Goal: Information Seeking & Learning: Learn about a topic

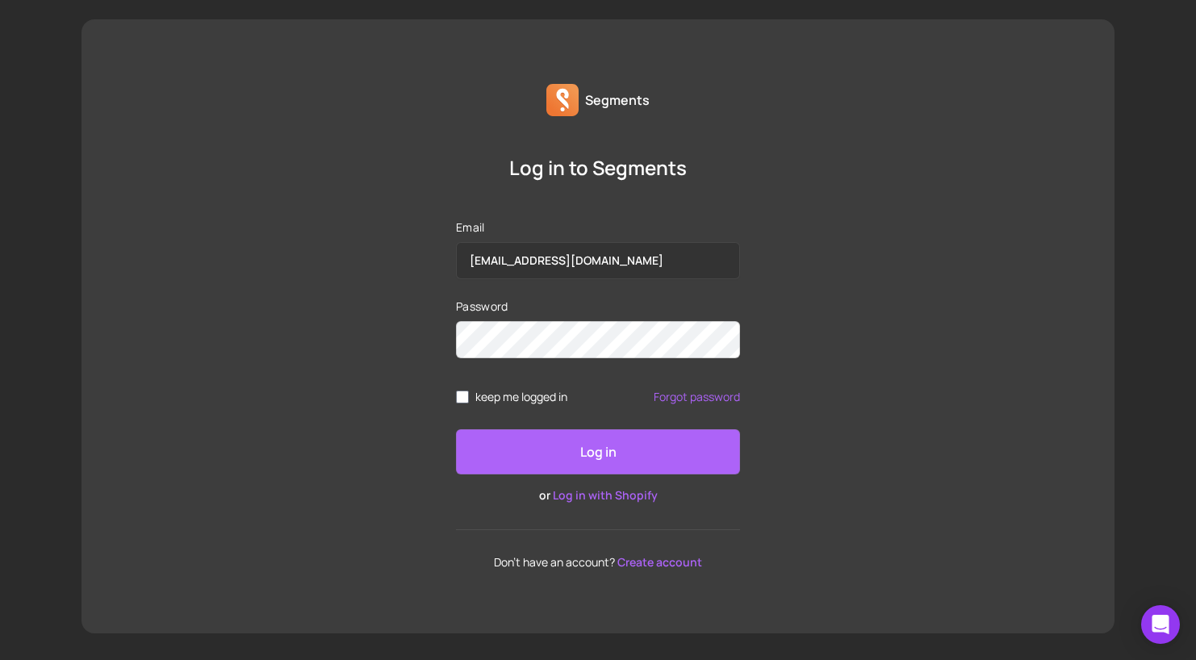
click at [595, 454] on p "Log in" at bounding box center [598, 451] width 36 height 19
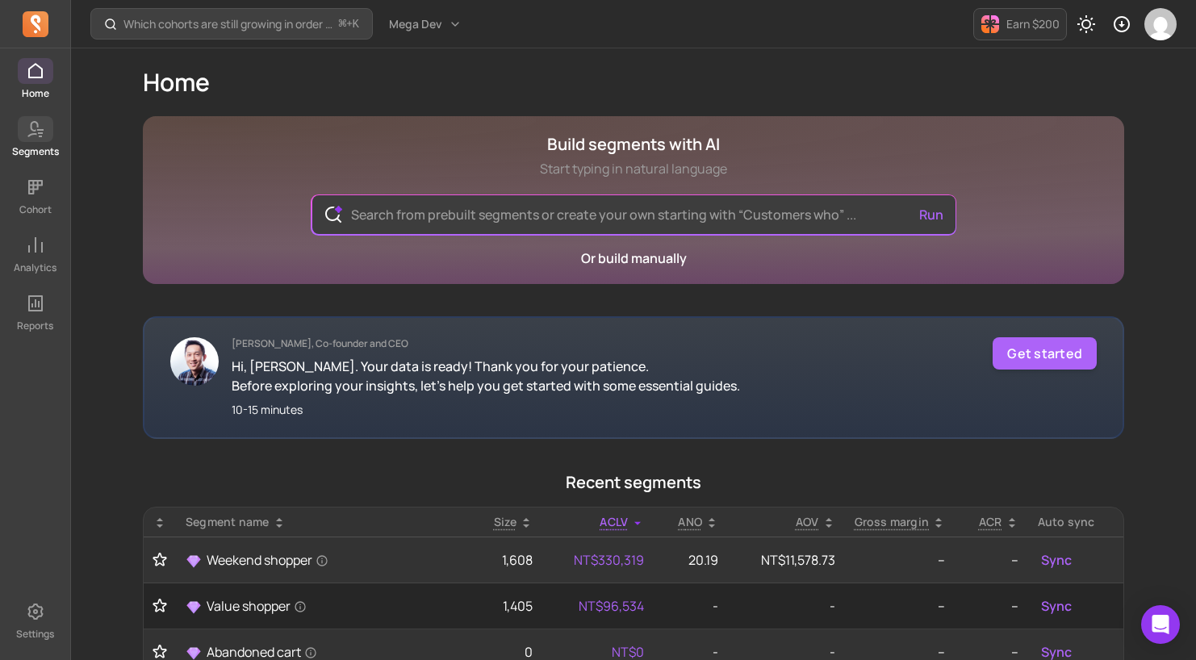
click at [42, 124] on icon at bounding box center [35, 128] width 19 height 19
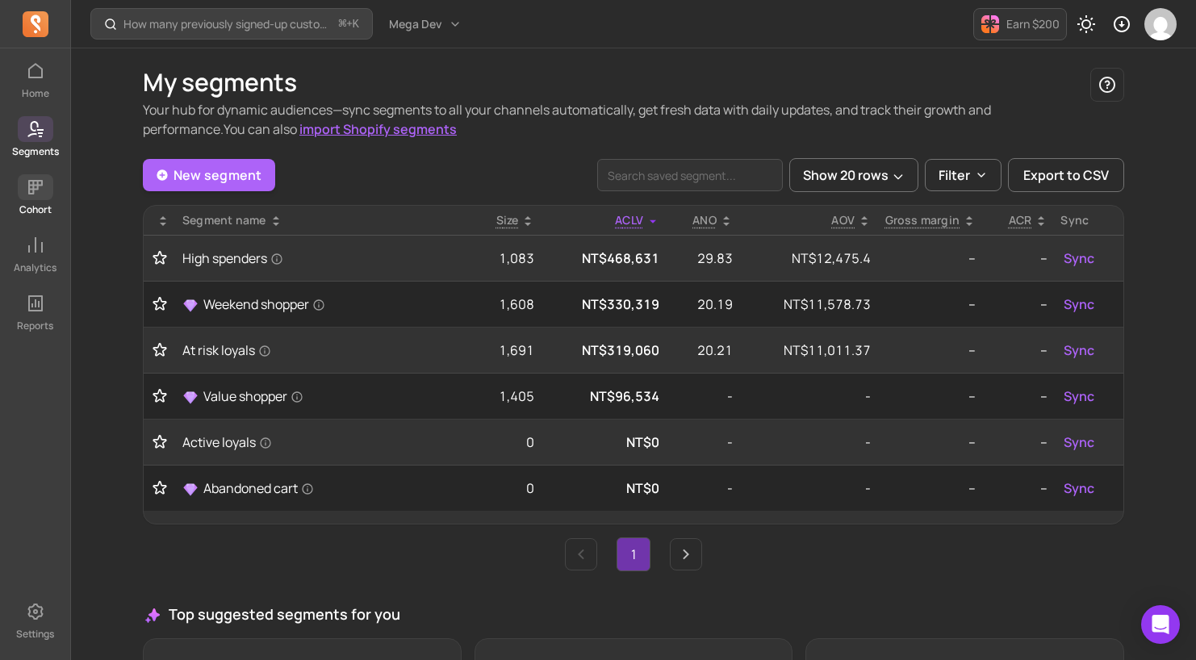
click at [25, 200] on link "Cohort" at bounding box center [35, 195] width 70 height 42
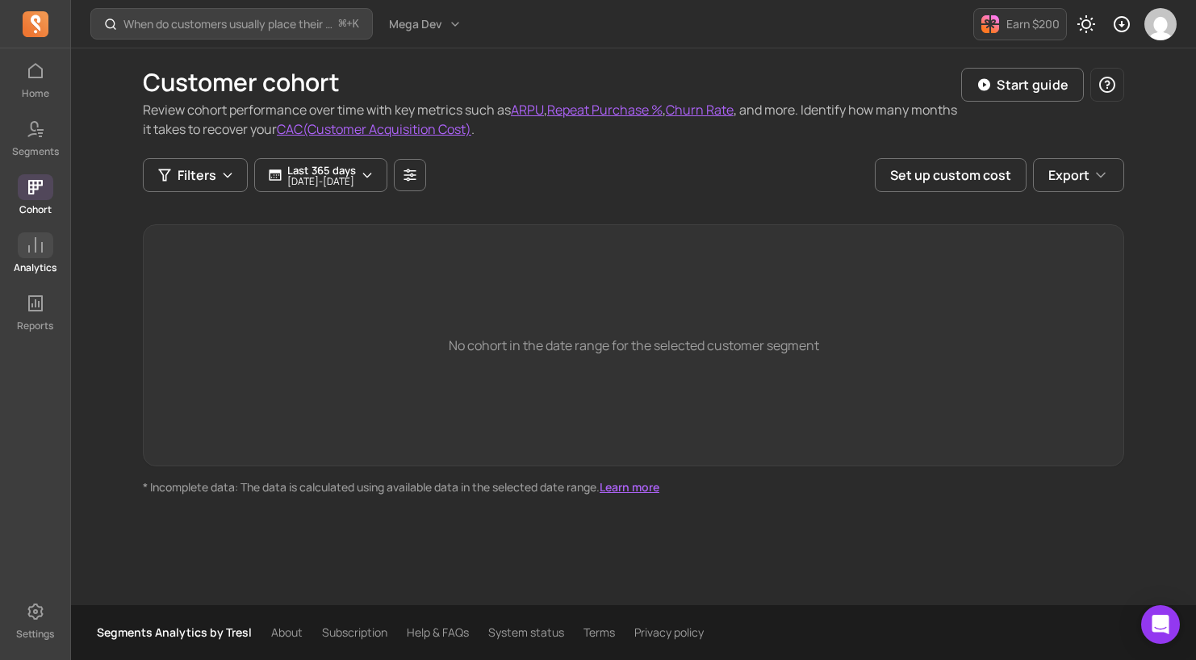
click at [38, 251] on icon at bounding box center [35, 245] width 19 height 19
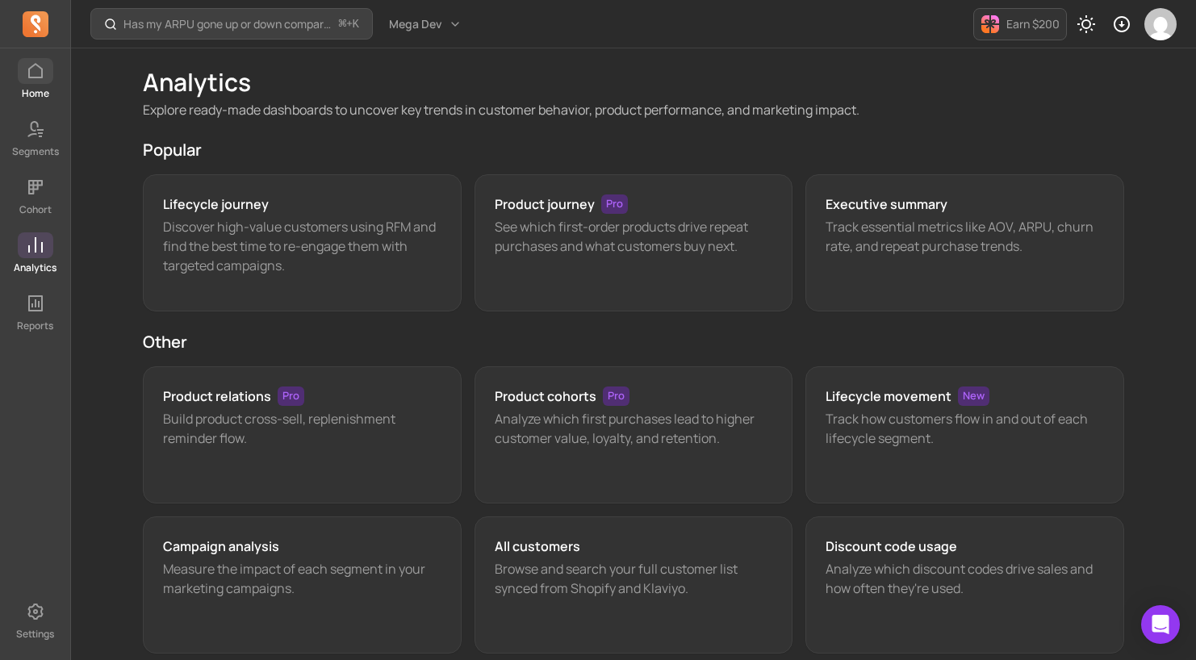
click at [39, 69] on icon at bounding box center [35, 70] width 19 height 19
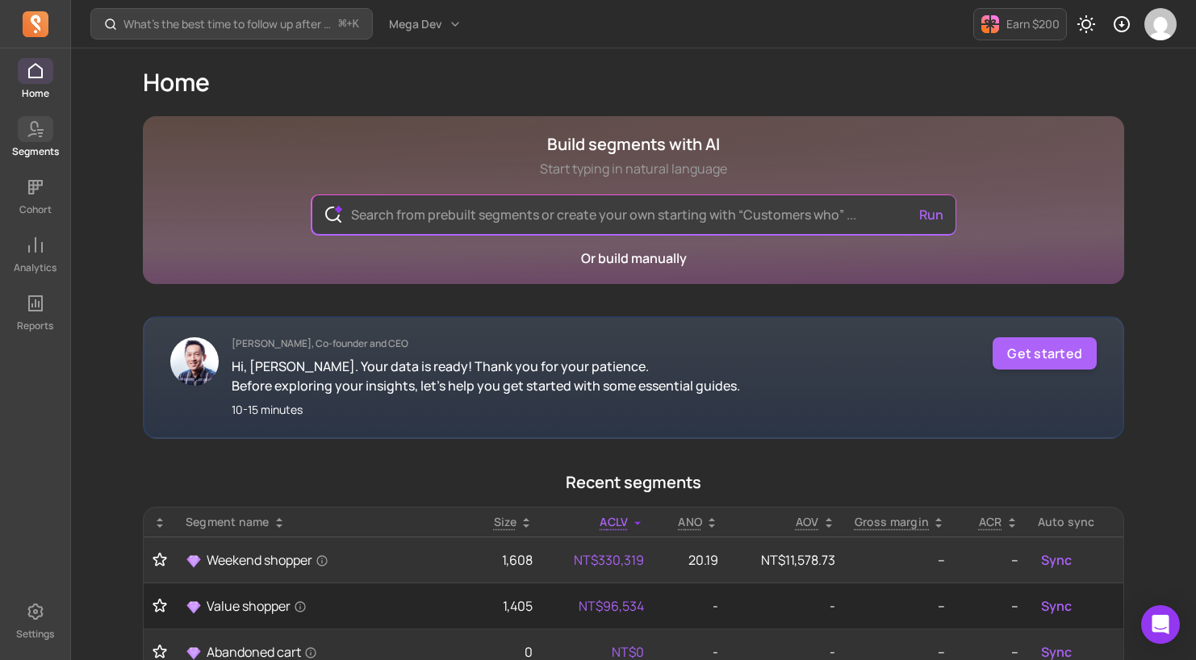
click at [30, 132] on icon at bounding box center [35, 128] width 19 height 19
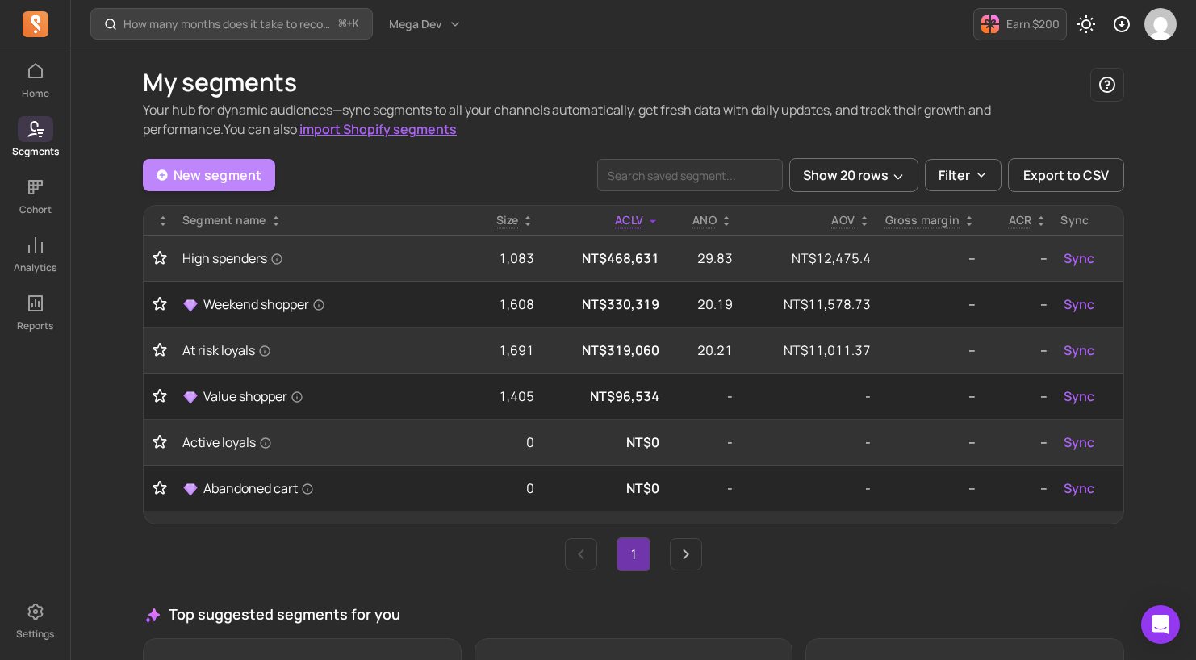
click at [225, 166] on link "New segment" at bounding box center [209, 175] width 132 height 32
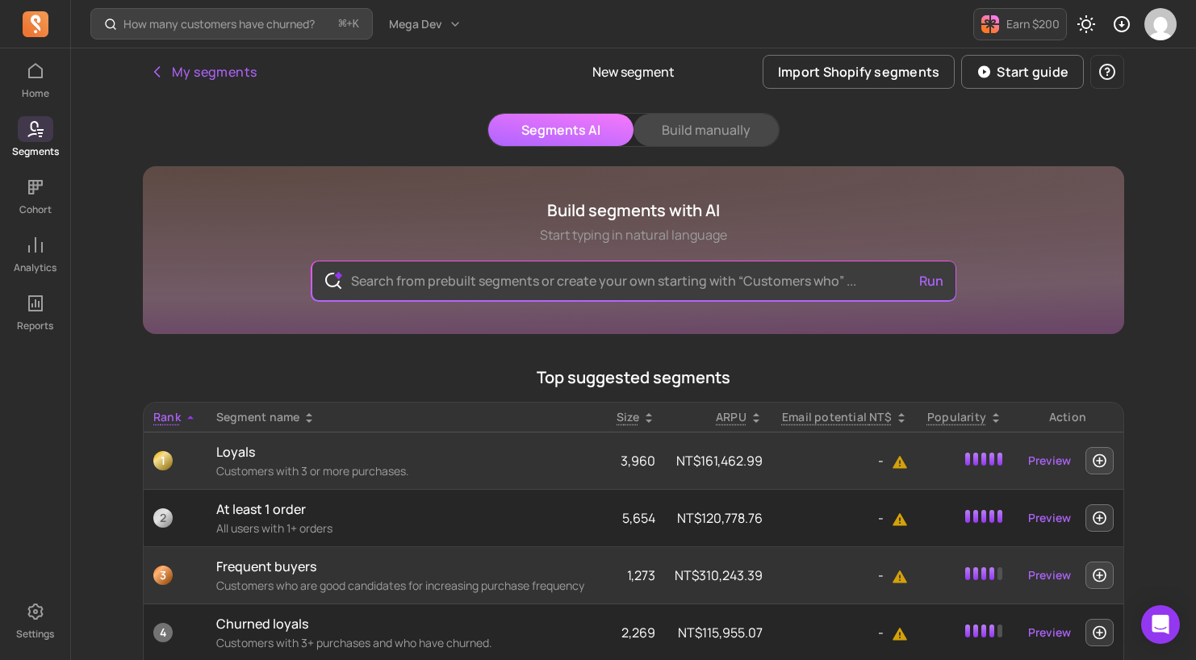
click at [707, 128] on button "Build manually" at bounding box center [706, 130] width 145 height 32
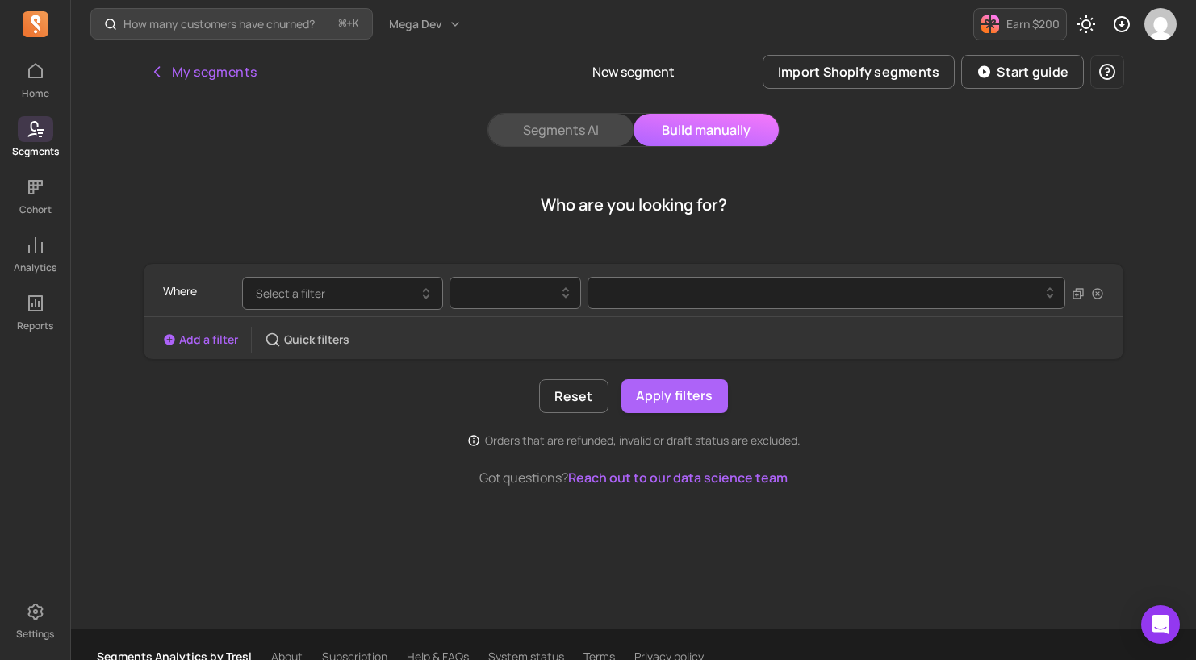
click at [570, 137] on button "Segments AI" at bounding box center [560, 130] width 145 height 32
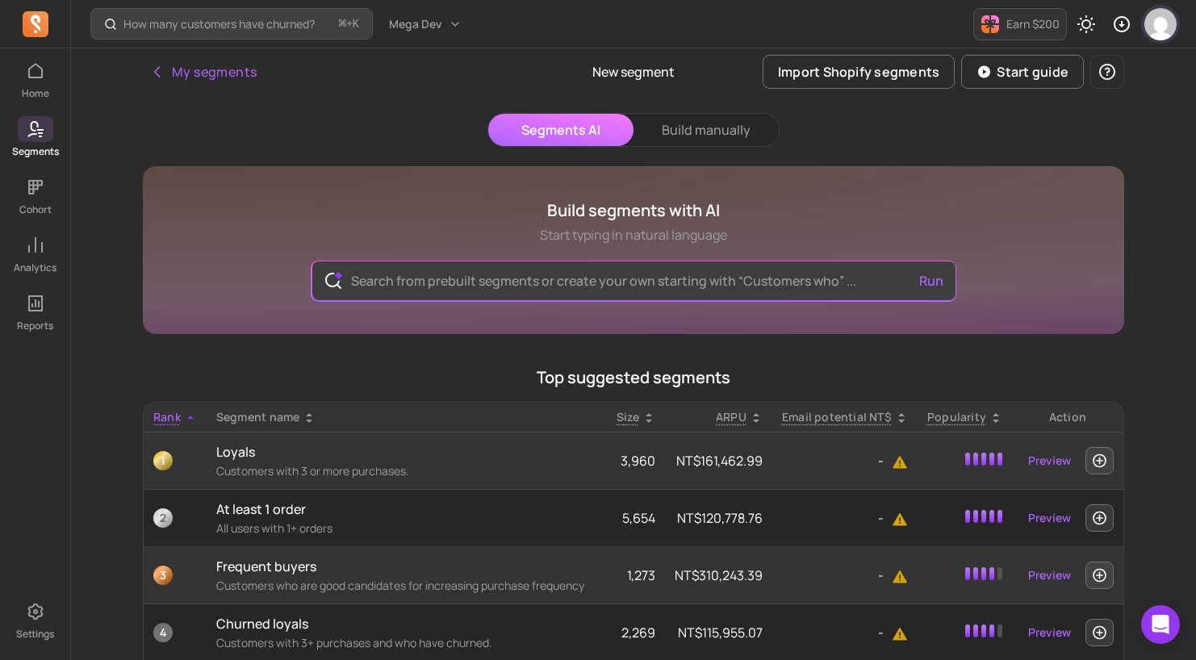
click at [1170, 22] on img "button" at bounding box center [1161, 24] width 32 height 32
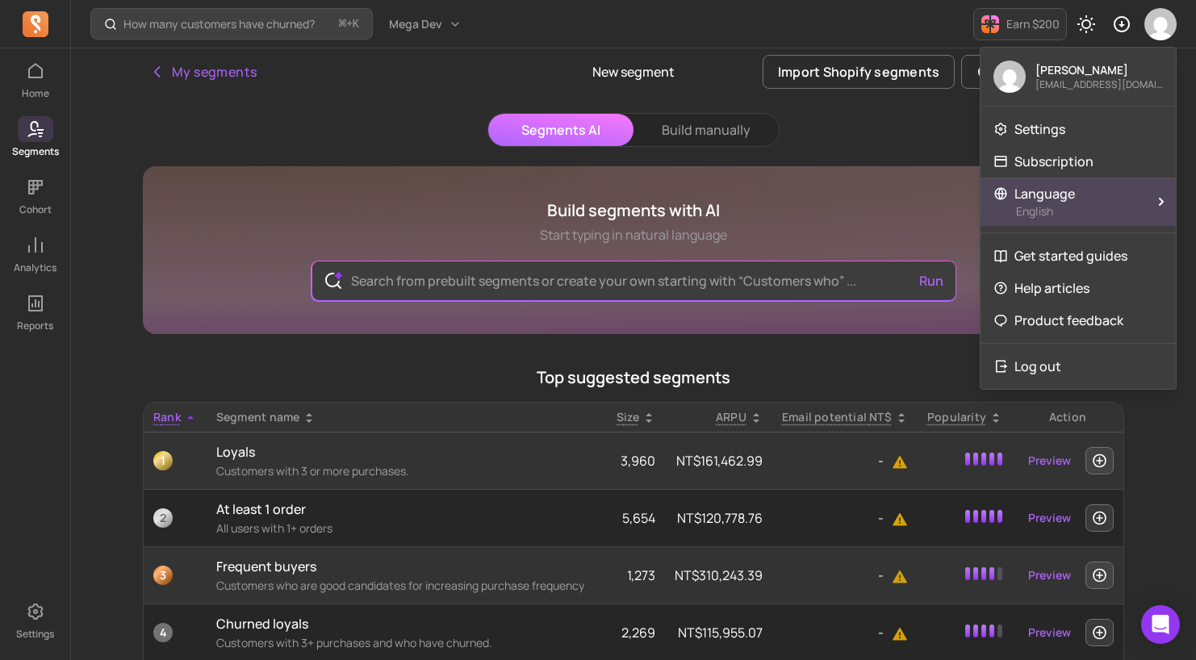
click at [1072, 207] on p "English" at bounding box center [1080, 211] width 128 height 16
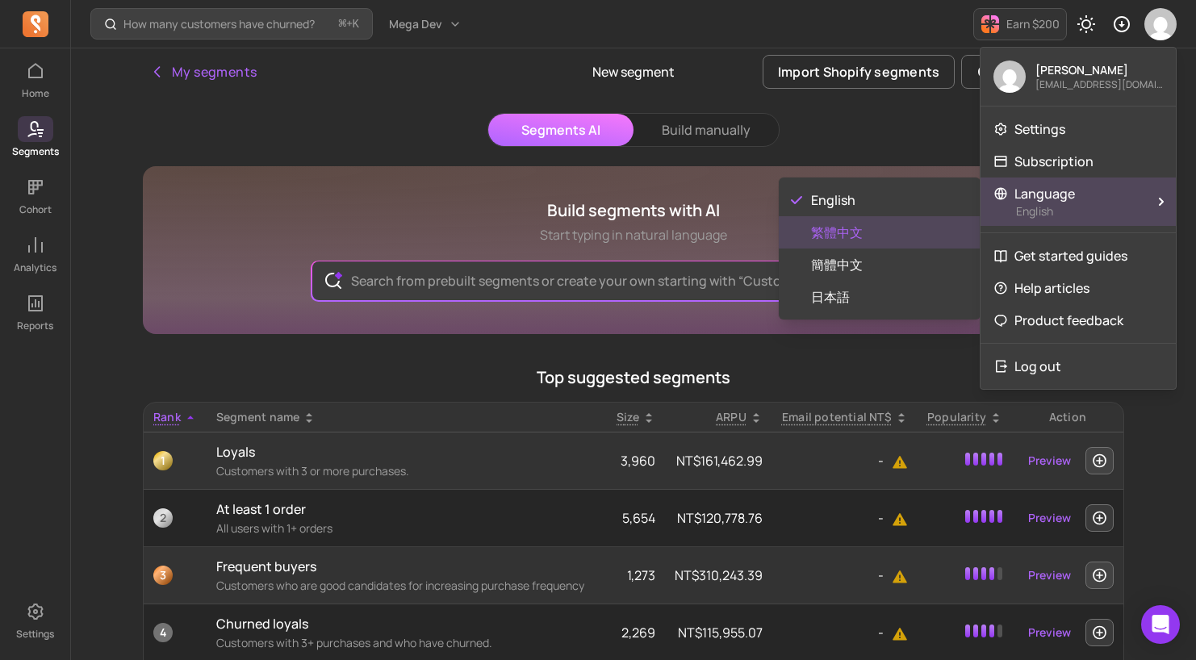
click at [842, 237] on span "繁體中文" at bounding box center [889, 232] width 157 height 19
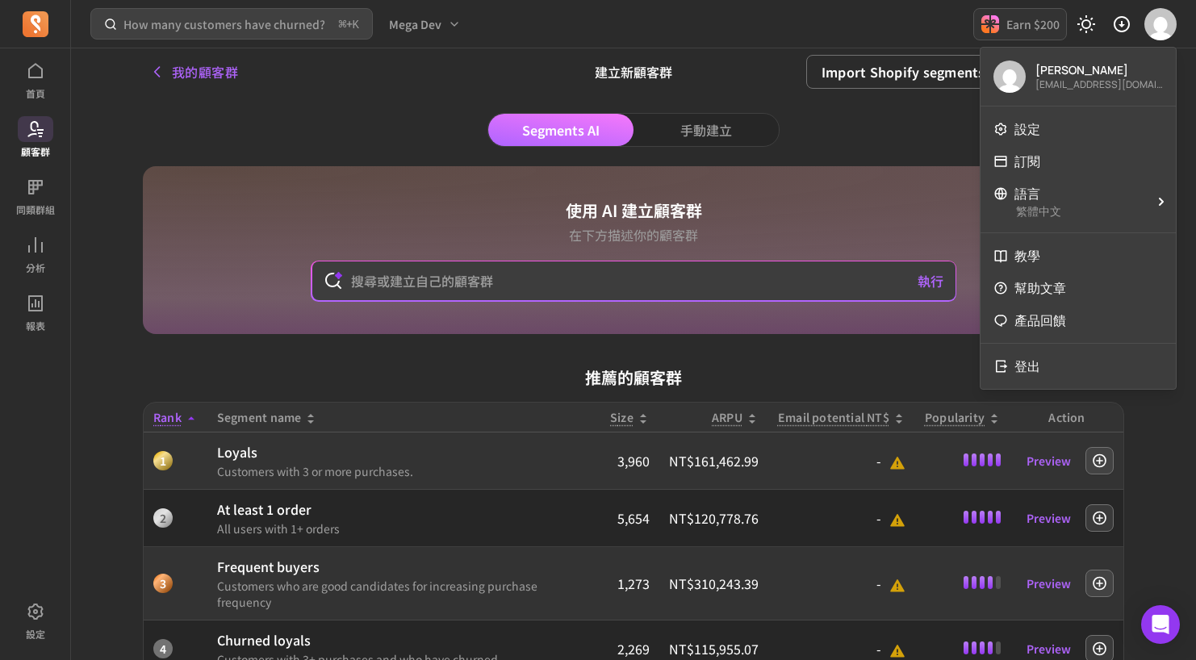
click at [270, 123] on div "Segments AI 手動建立 使用 AI 建立顧客群 在下方描述你的顧客群 執行 推薦的顧客群 Rank Segment name Size ARPU E…" at bounding box center [634, 509] width 982 height 792
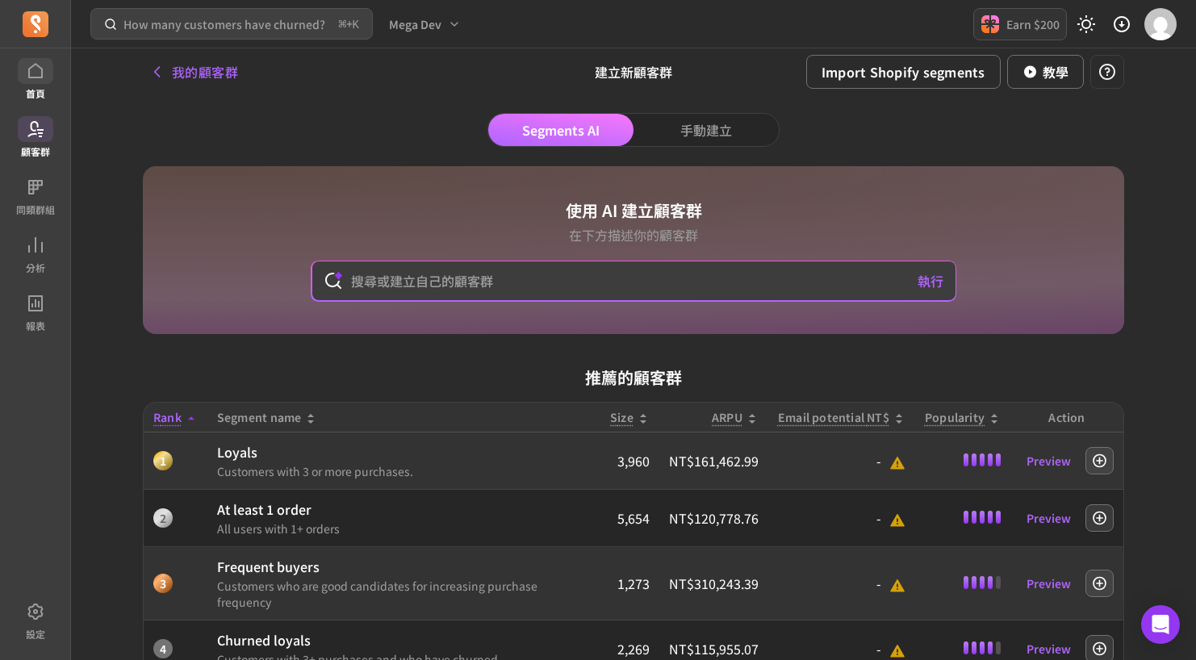
click at [40, 86] on link "首頁" at bounding box center [35, 79] width 70 height 42
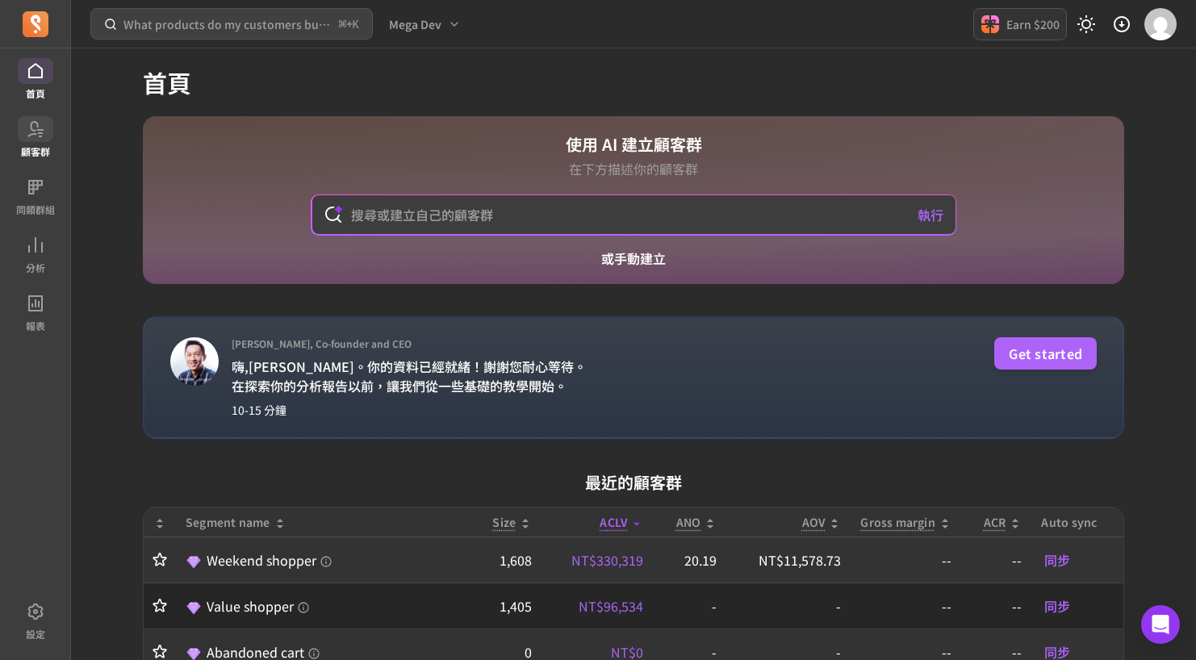
click at [39, 150] on p "顧客群" at bounding box center [35, 151] width 29 height 13
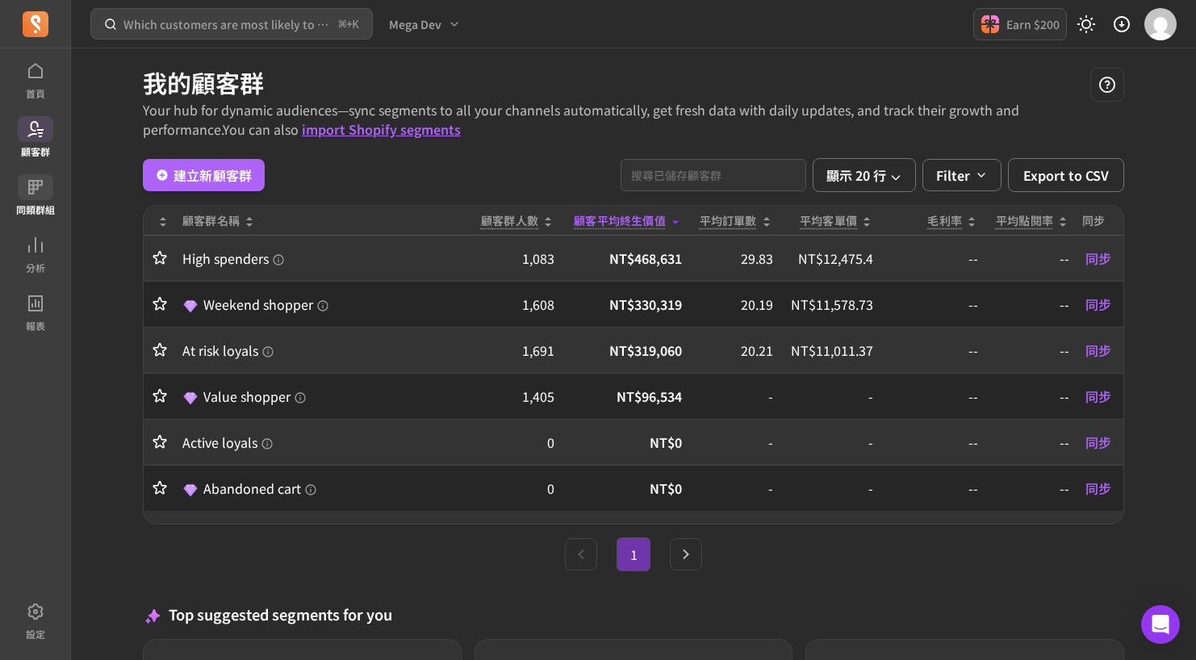
click at [38, 199] on span at bounding box center [36, 187] width 36 height 26
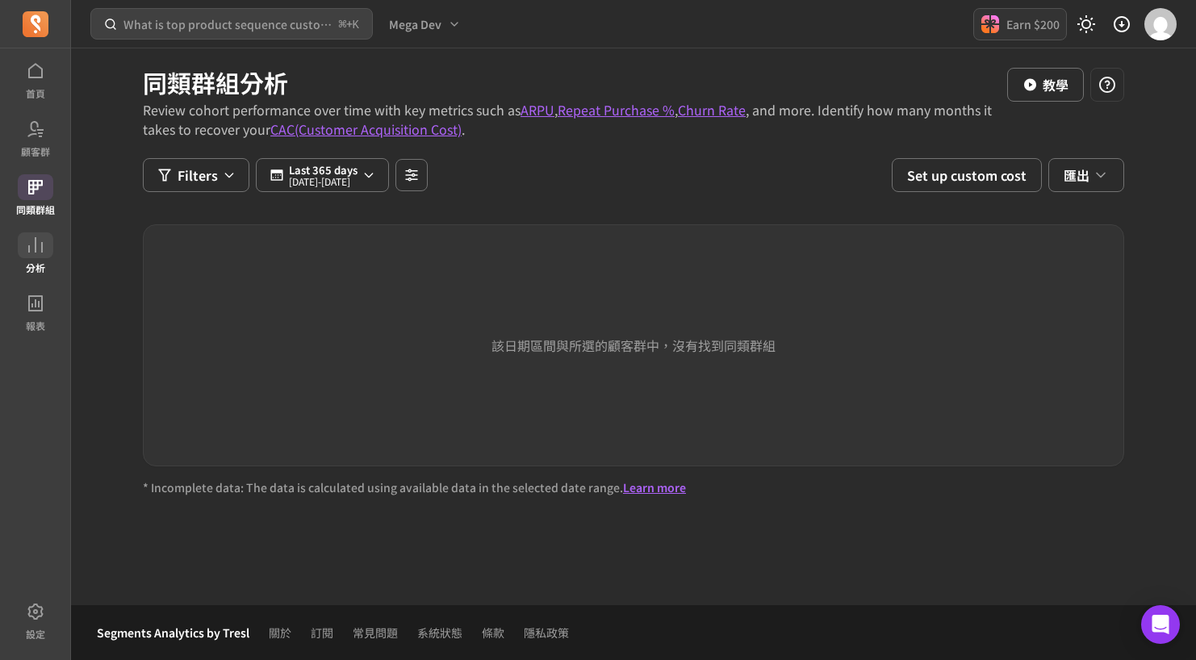
click at [46, 250] on span at bounding box center [36, 245] width 36 height 26
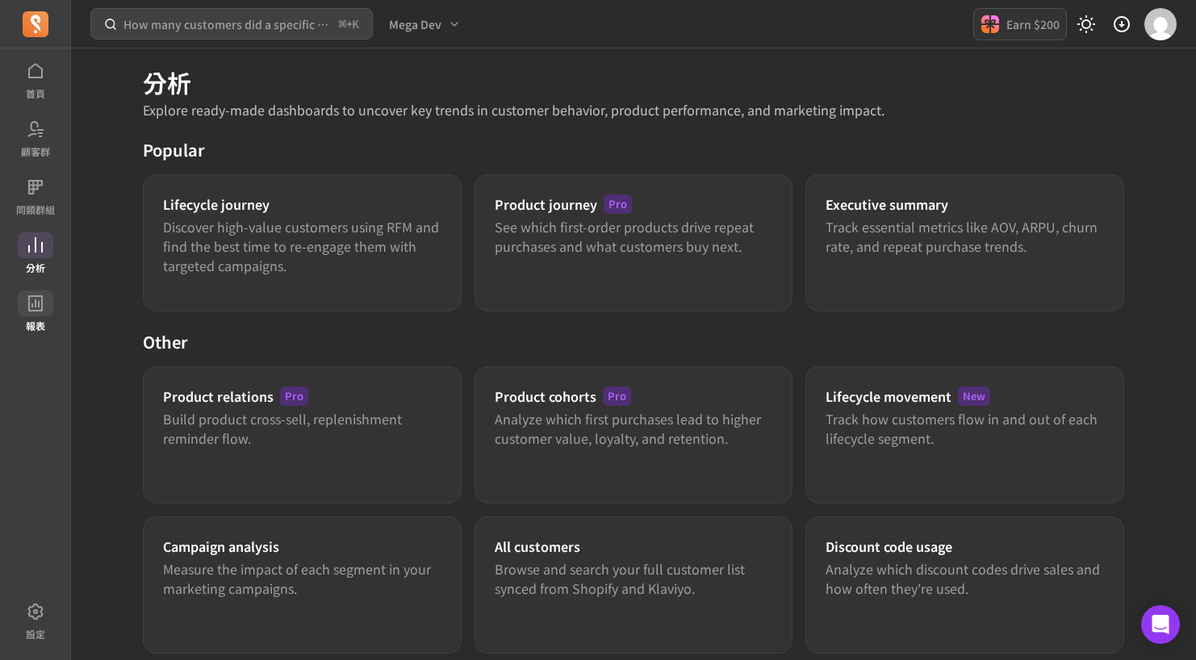
click at [32, 300] on icon at bounding box center [35, 303] width 19 height 19
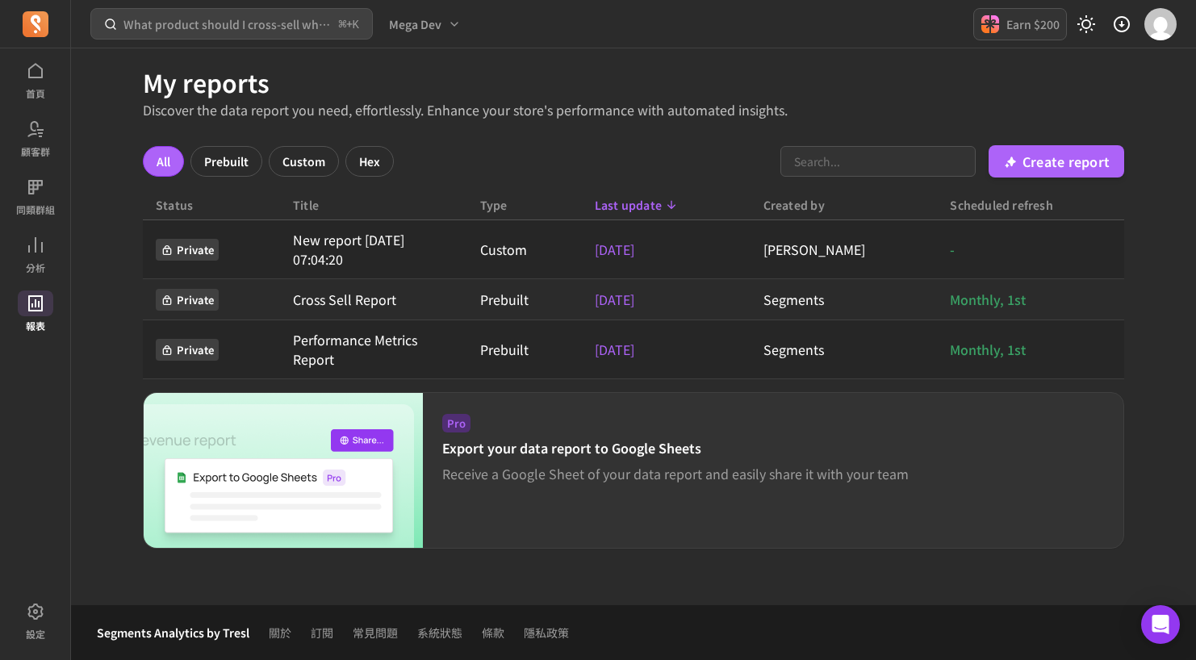
click at [31, 76] on icon at bounding box center [35, 70] width 19 height 19
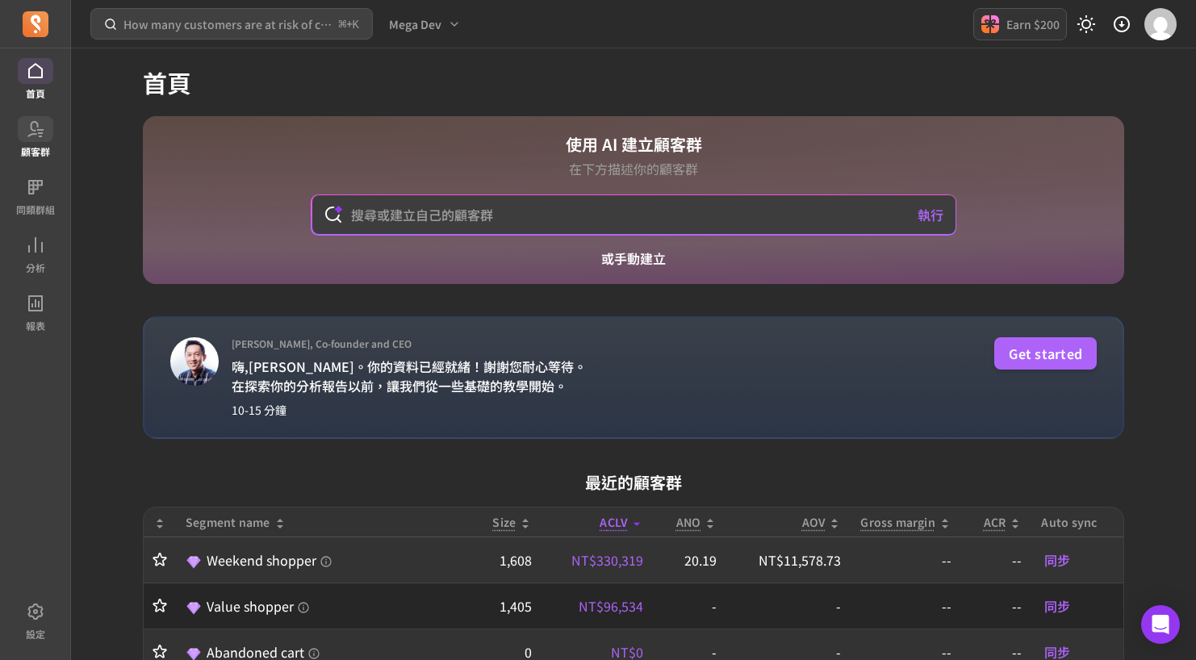
click at [31, 145] on p "顧客群" at bounding box center [35, 151] width 29 height 13
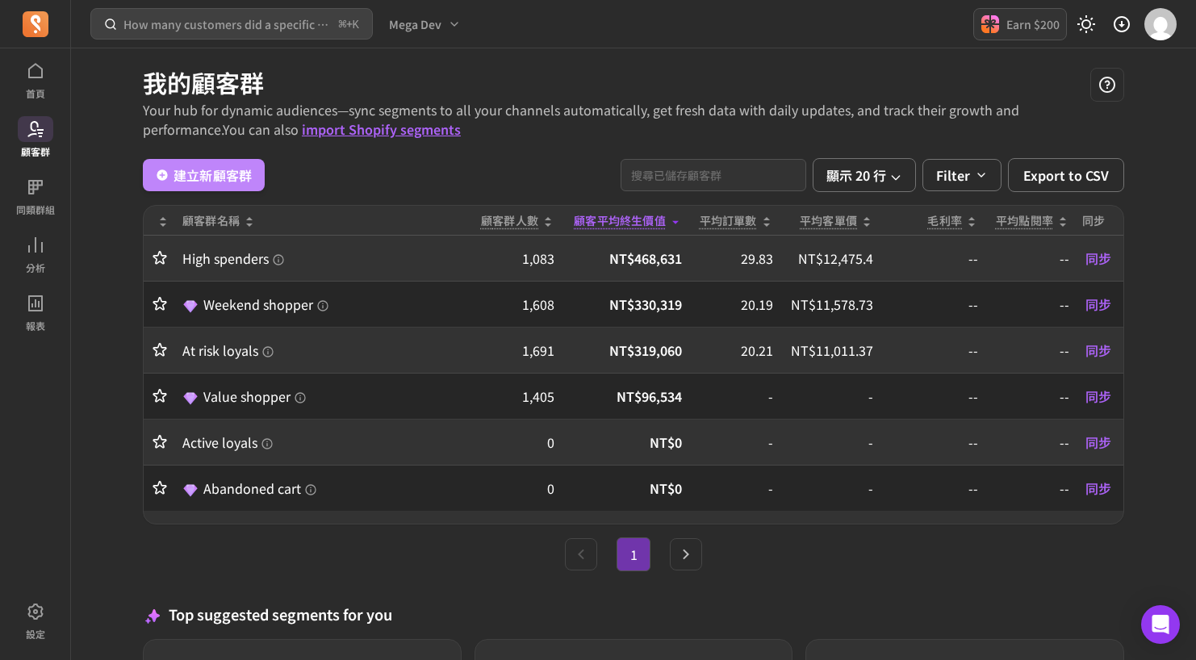
click at [206, 184] on link "建立新顧客群" at bounding box center [204, 175] width 122 height 32
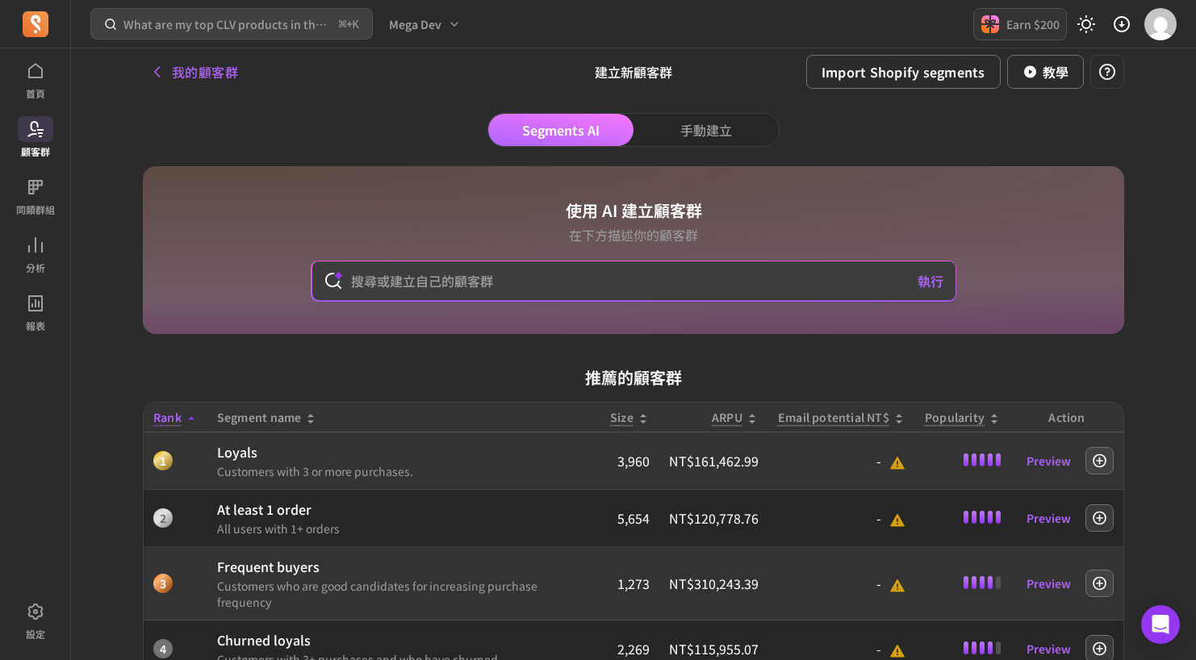
click at [471, 282] on input "text" at bounding box center [634, 281] width 592 height 39
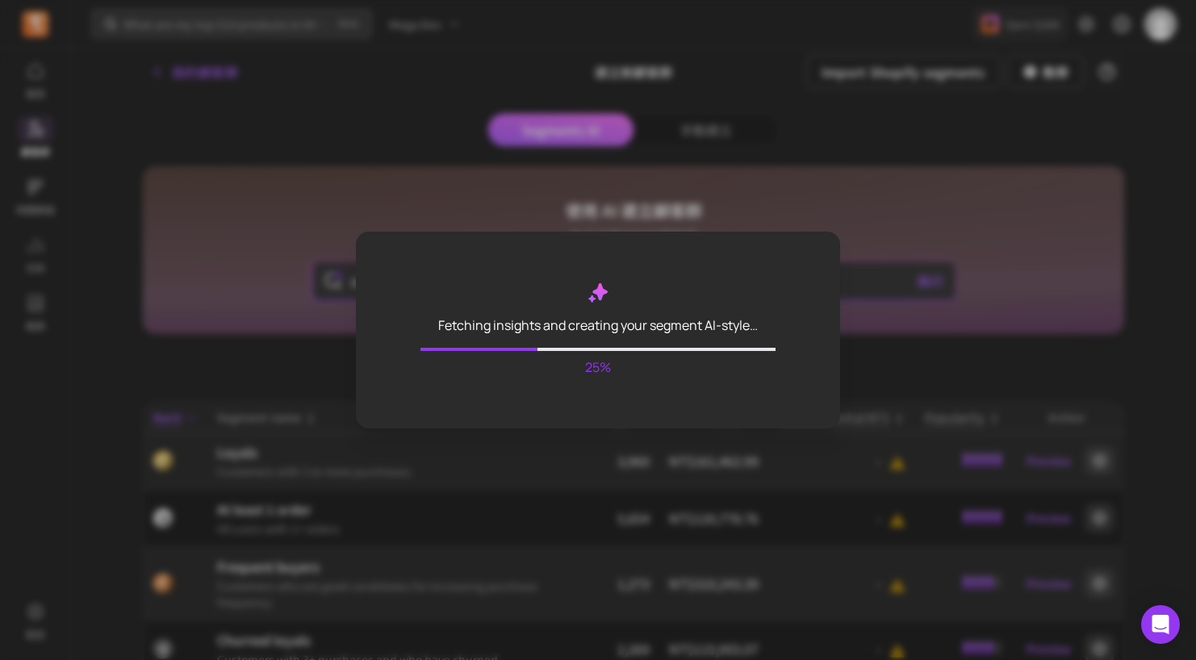
type input "customers who more than 1 order and spent over 10 dollars"
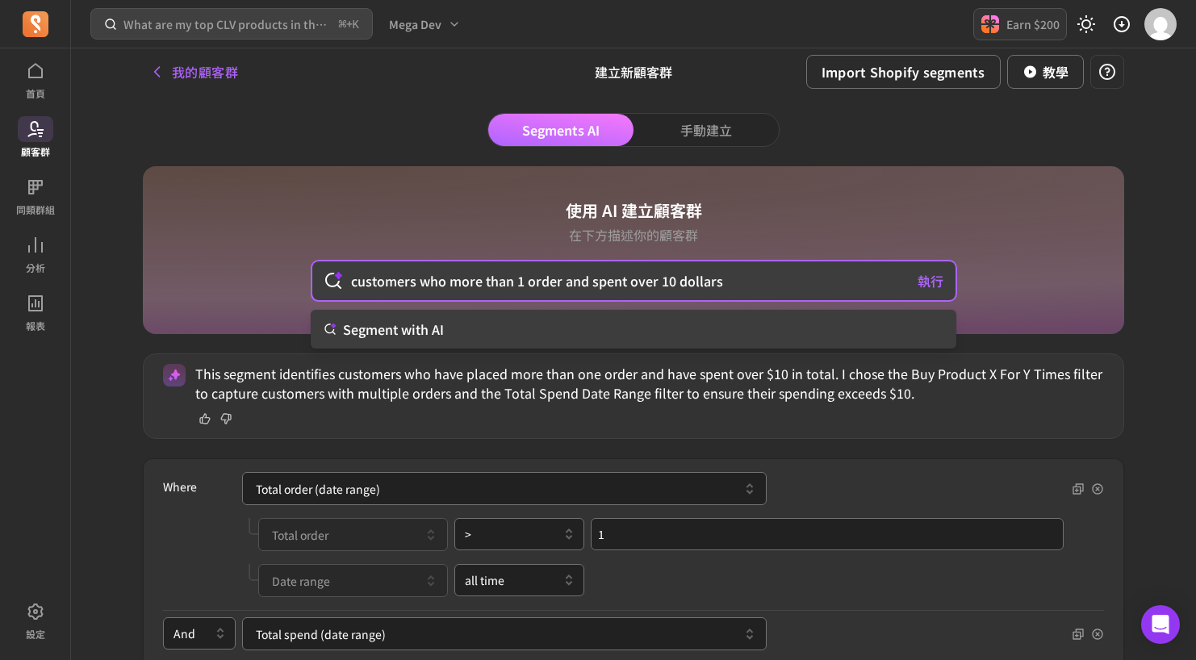
drag, startPoint x: 169, startPoint y: 492, endPoint x: 178, endPoint y: 492, distance: 8.9
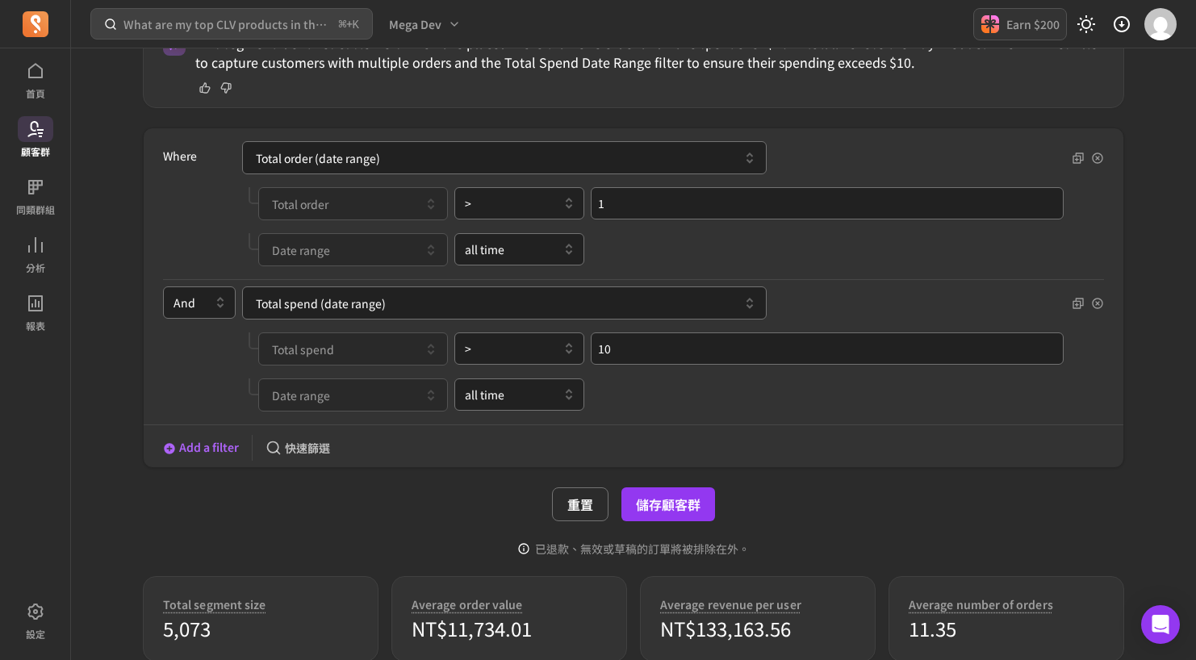
scroll to position [321, 0]
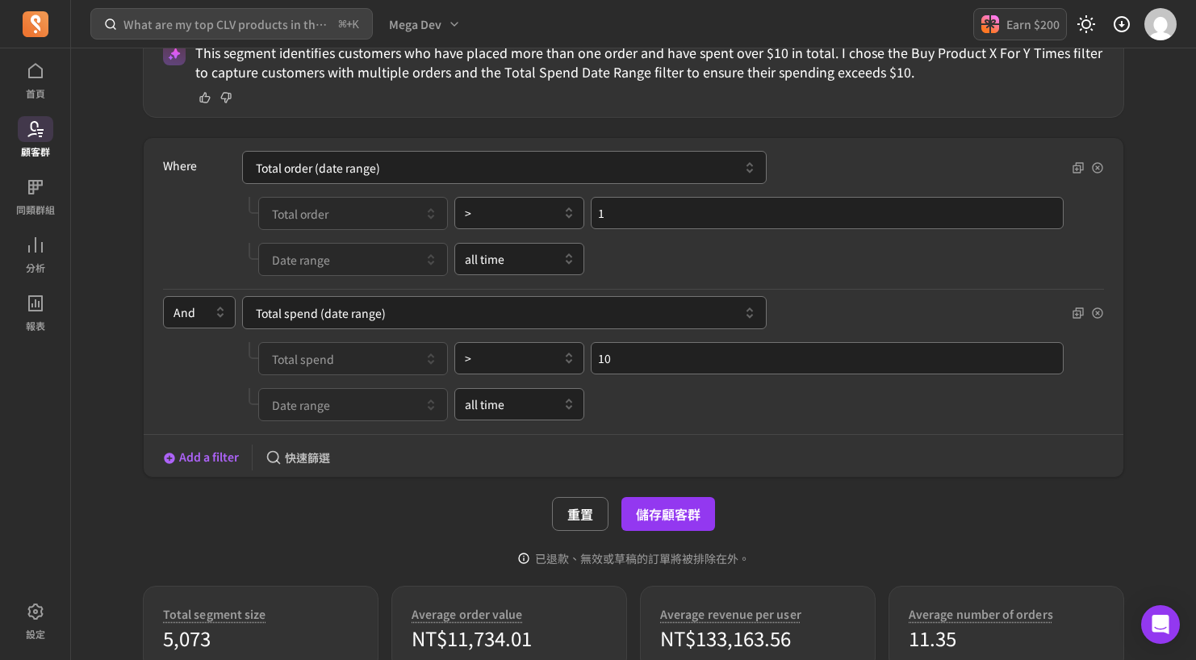
click at [202, 462] on button "Add a filter" at bounding box center [201, 457] width 76 height 17
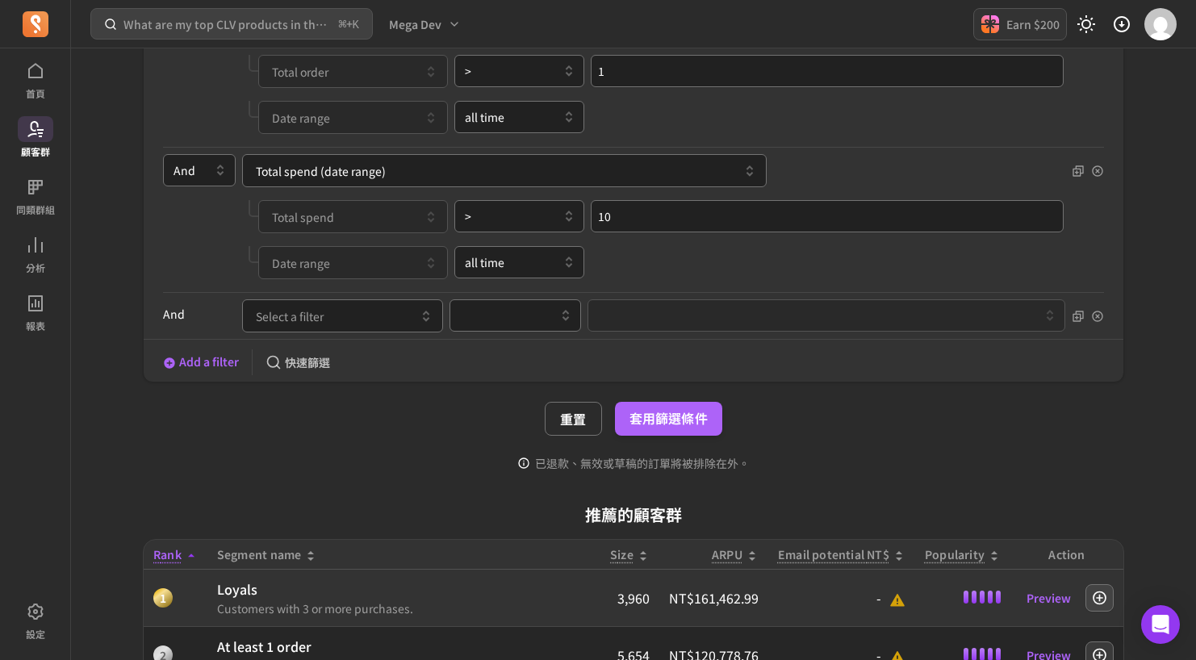
scroll to position [472, 0]
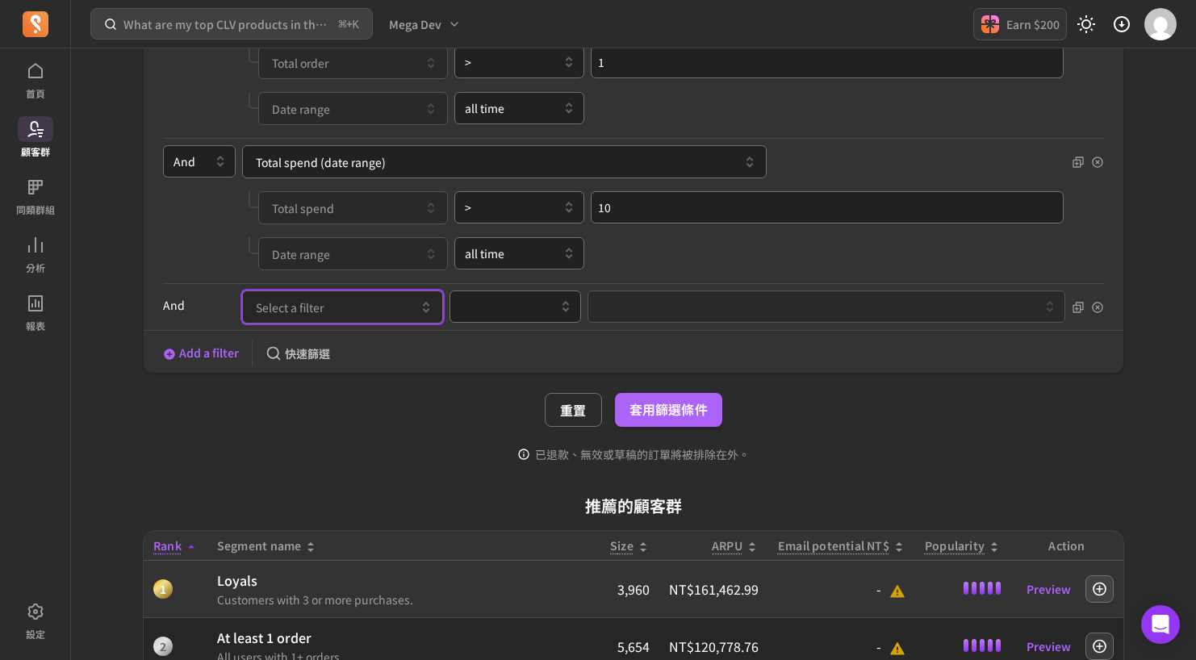
click at [375, 306] on button "Select a filter" at bounding box center [342, 307] width 201 height 33
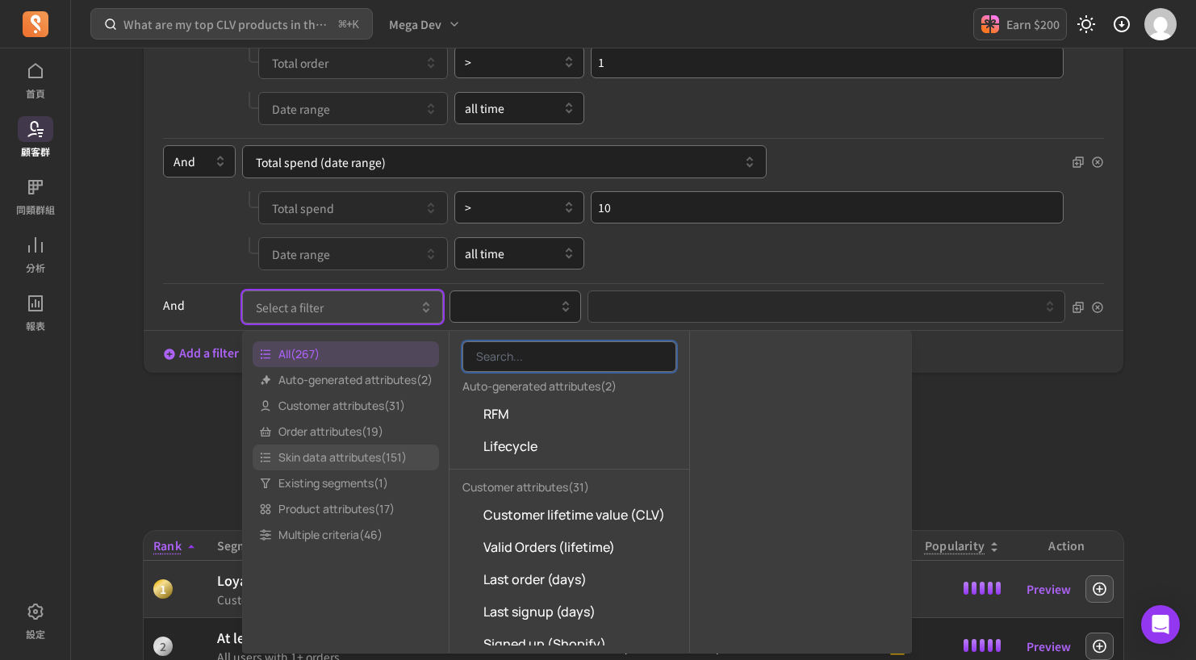
click at [331, 456] on span "Skin data attributes ( 151 )" at bounding box center [346, 458] width 186 height 26
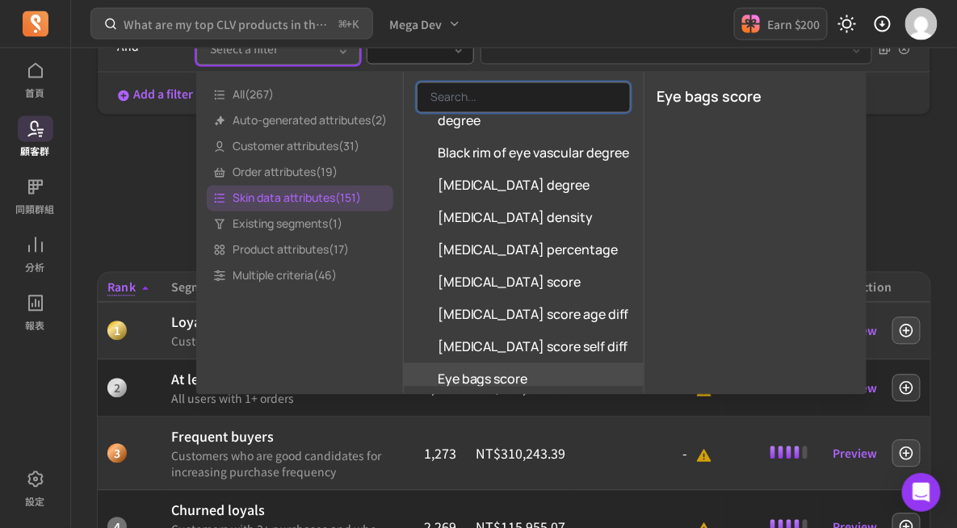
scroll to position [459, 0]
click at [509, 374] on span "Eye bags score" at bounding box center [483, 380] width 90 height 19
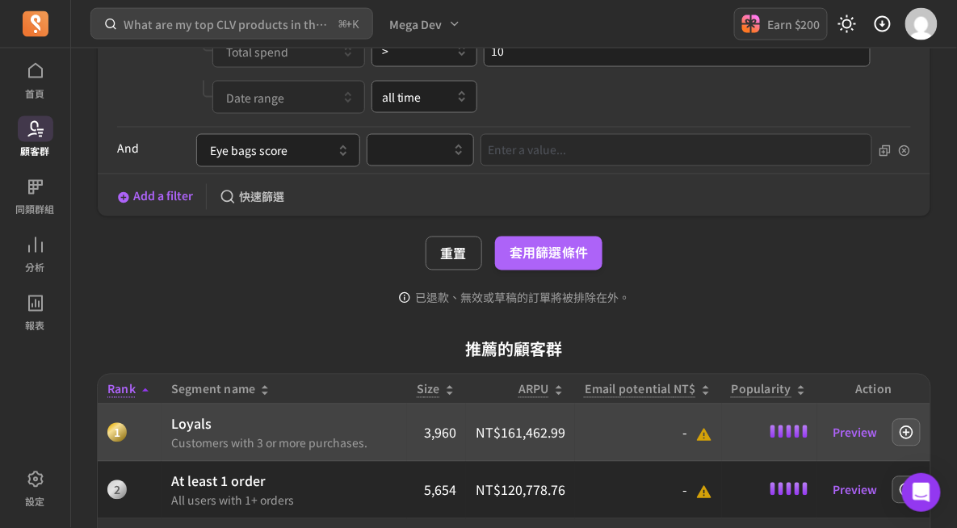
scroll to position [623, 0]
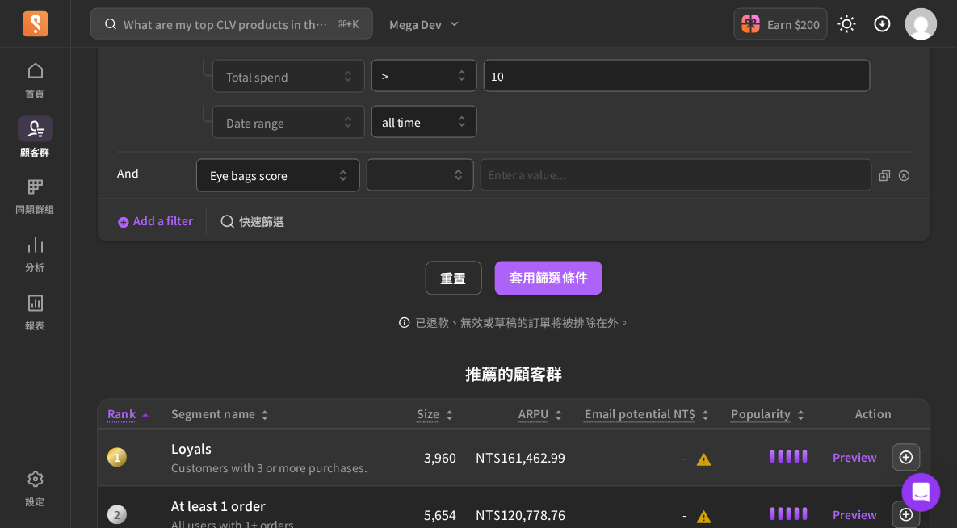
click at [414, 172] on div at bounding box center [413, 174] width 73 height 19
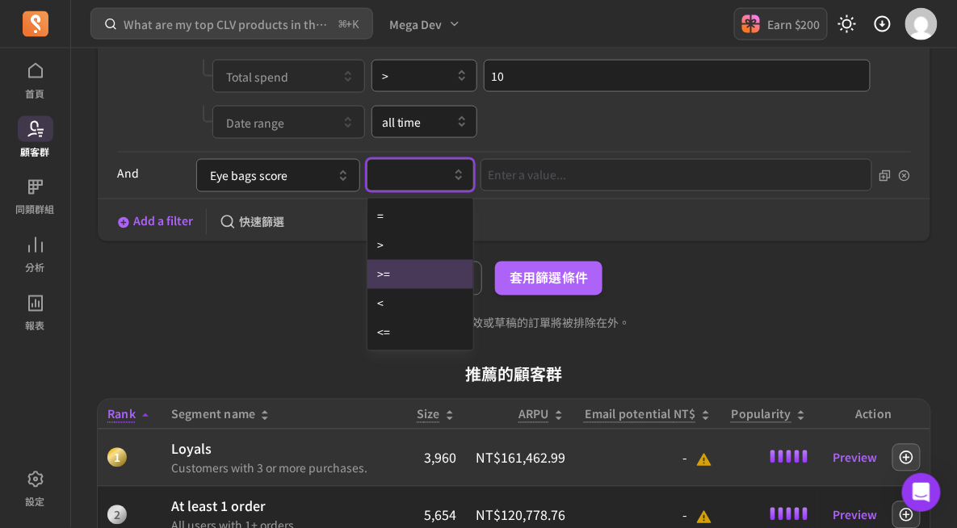
click at [420, 266] on div ">=" at bounding box center [420, 274] width 106 height 29
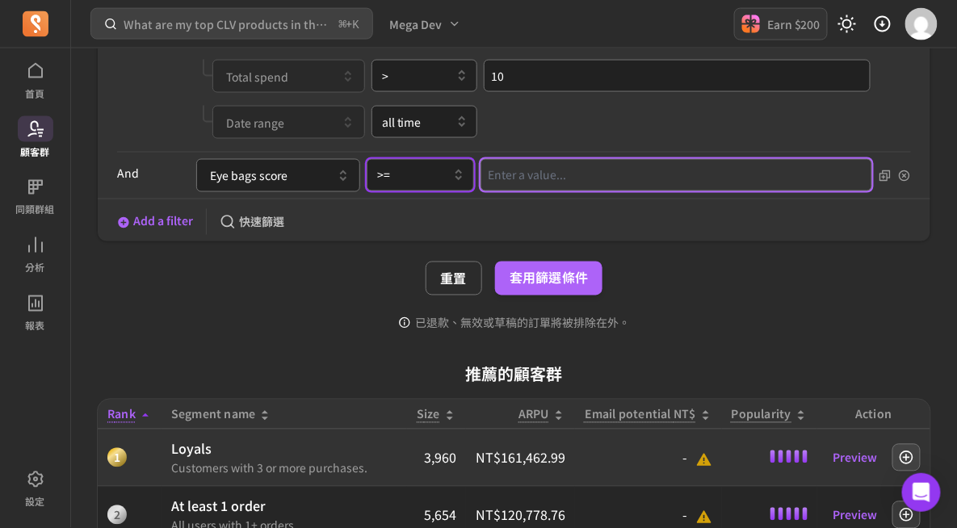
click at [567, 179] on input "Value for filter clause" at bounding box center [676, 175] width 392 height 32
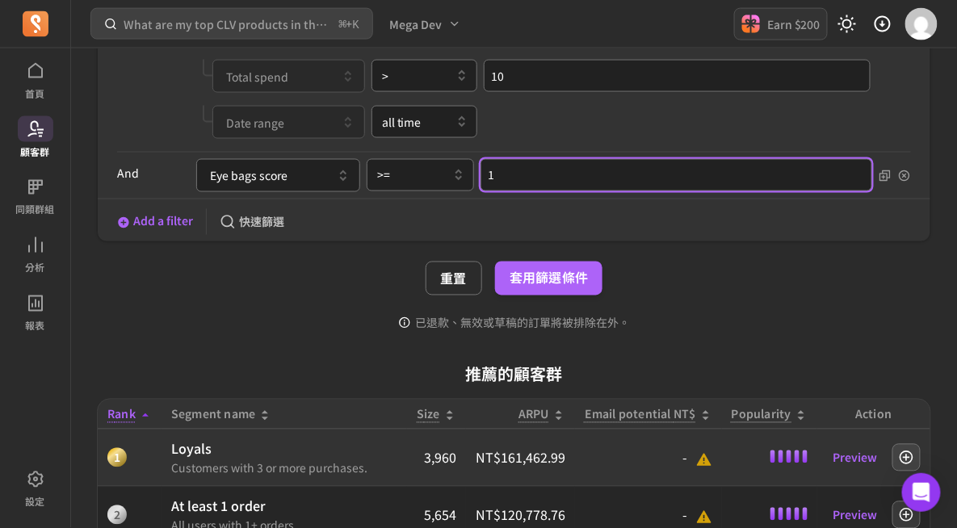
type input "1"
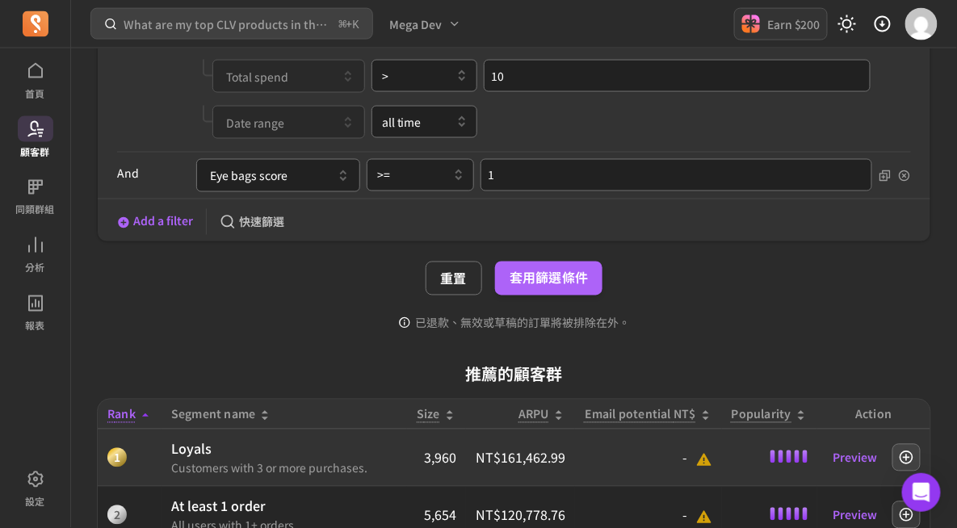
click at [158, 220] on button "Add a filter" at bounding box center [155, 221] width 76 height 17
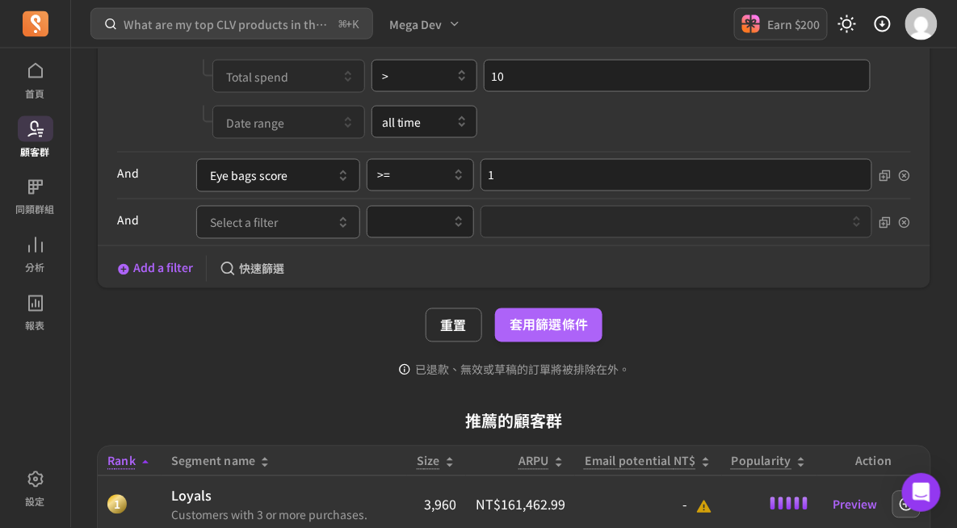
click at [280, 227] on button "Select a filter" at bounding box center [278, 222] width 164 height 33
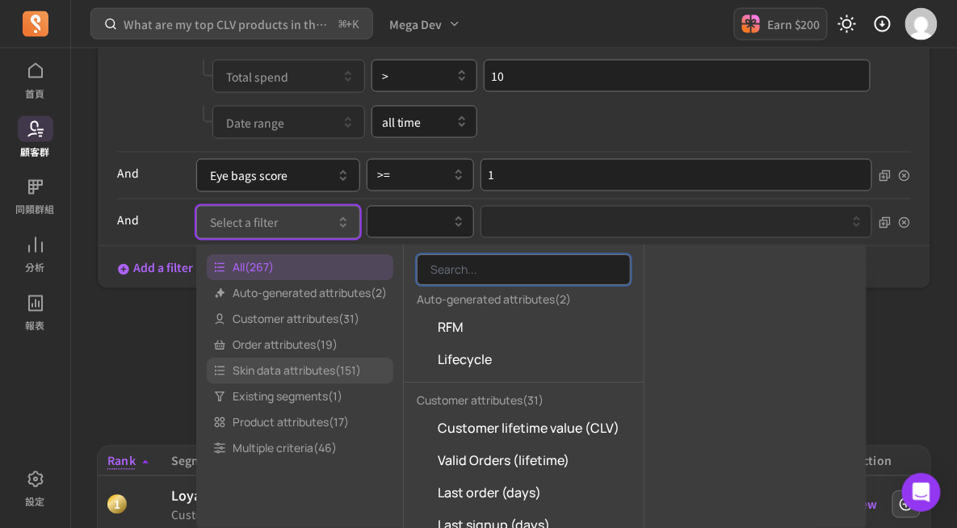
click at [288, 374] on span "Skin data attributes ( 151 )" at bounding box center [300, 371] width 186 height 26
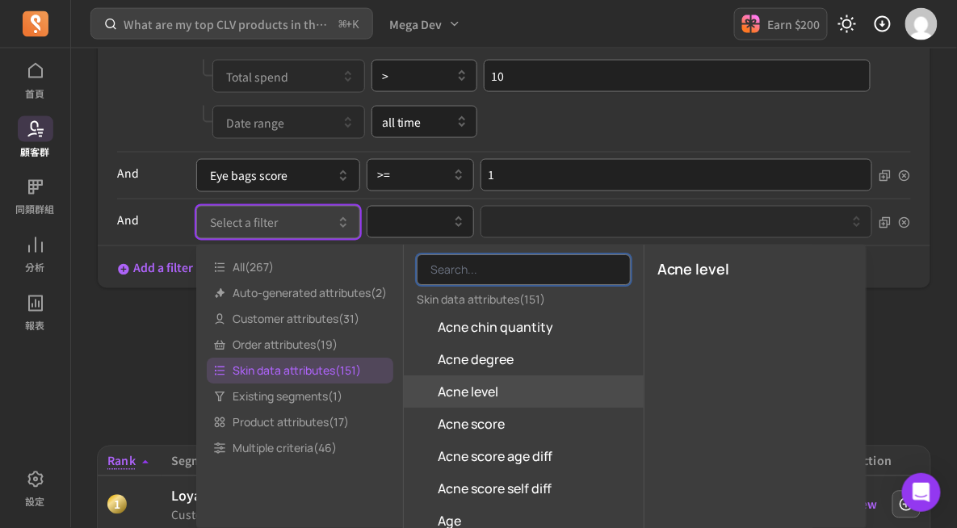
click at [475, 396] on span "Acne level" at bounding box center [468, 392] width 61 height 19
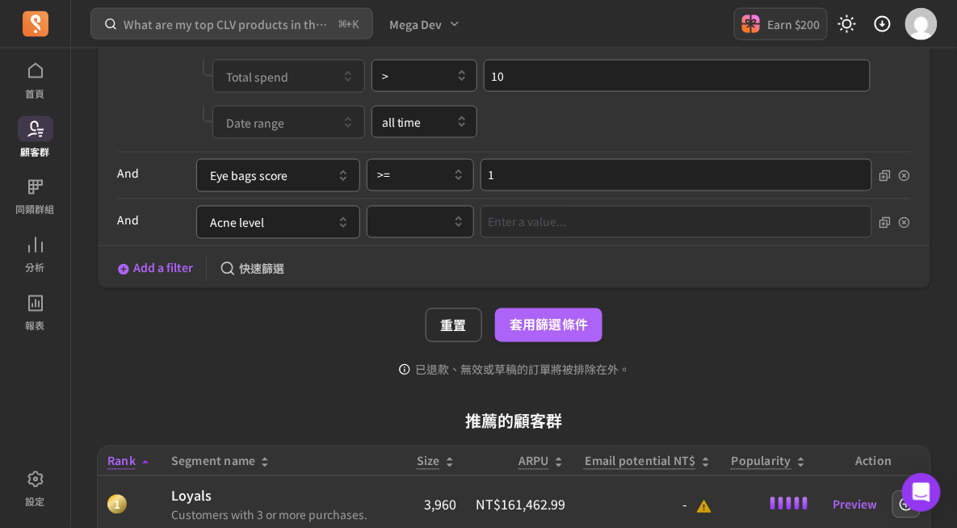
drag, startPoint x: 388, startPoint y: 224, endPoint x: 405, endPoint y: 236, distance: 20.8
click at [390, 224] on div at bounding box center [413, 221] width 73 height 19
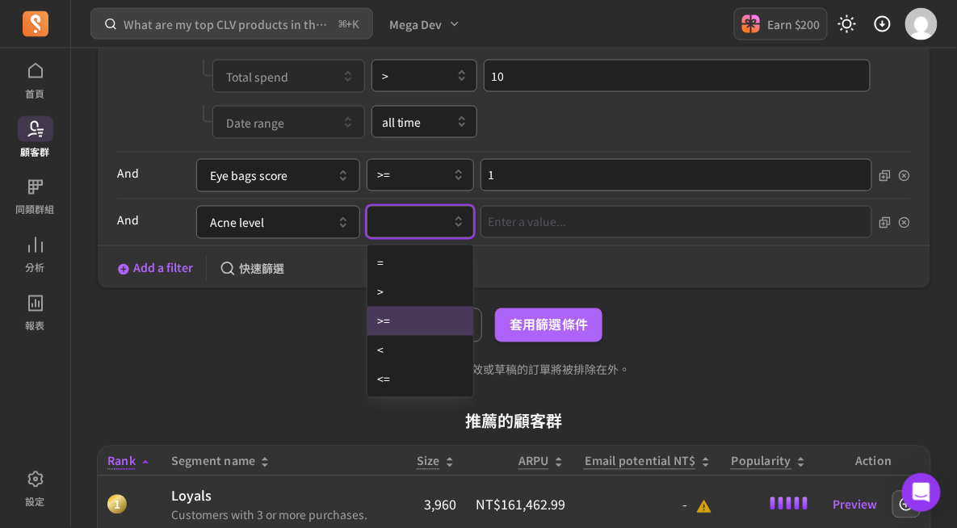
drag, startPoint x: 415, startPoint y: 307, endPoint x: 499, endPoint y: 244, distance: 104.9
click at [416, 307] on div ">=" at bounding box center [420, 321] width 106 height 29
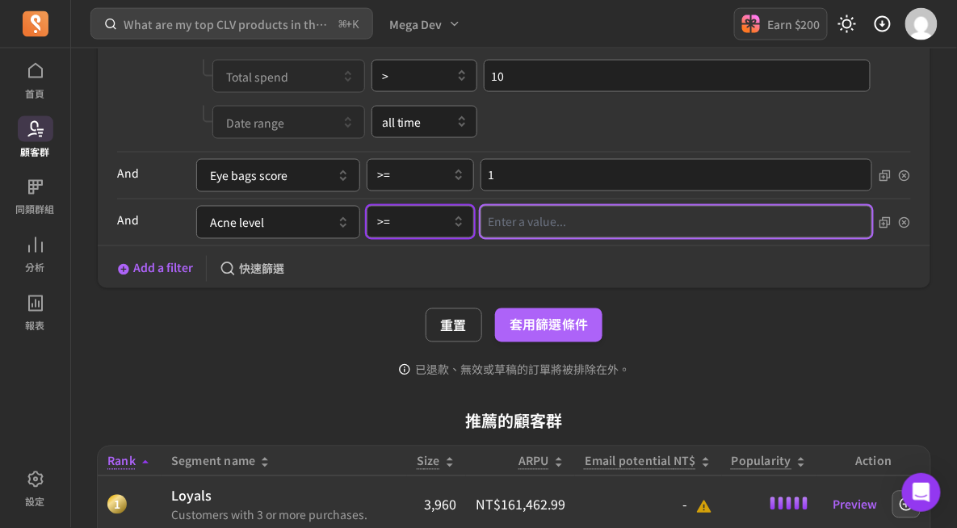
click at [530, 218] on input "Value for filter clause" at bounding box center [676, 222] width 392 height 32
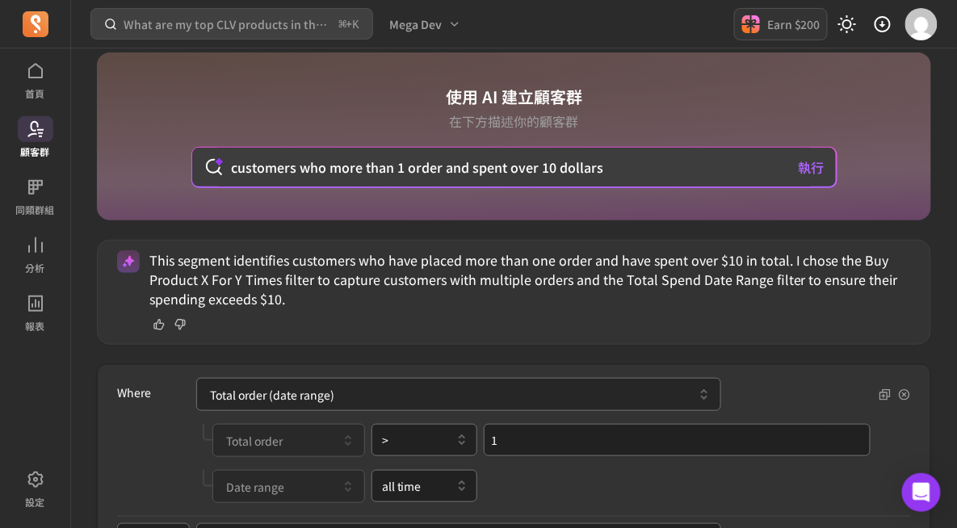
scroll to position [89, 0]
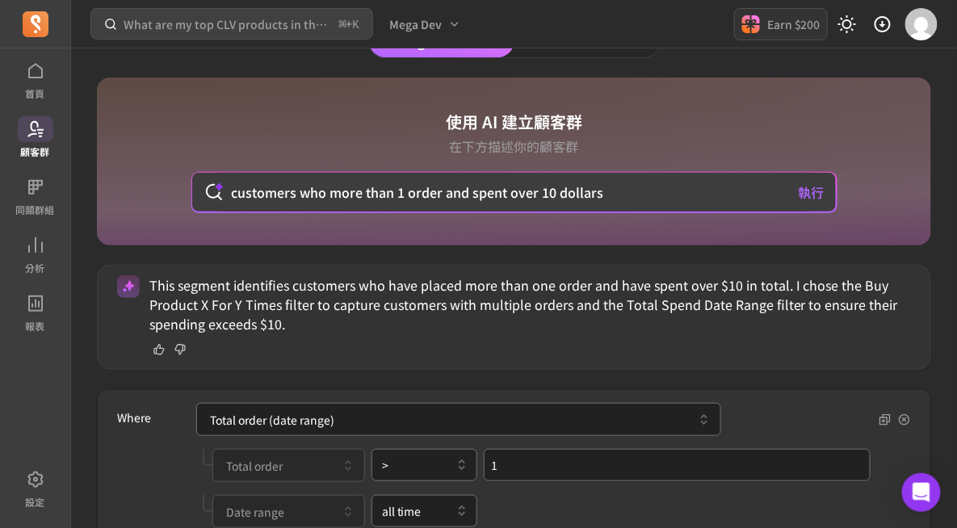
click at [37, 132] on icon at bounding box center [35, 128] width 19 height 19
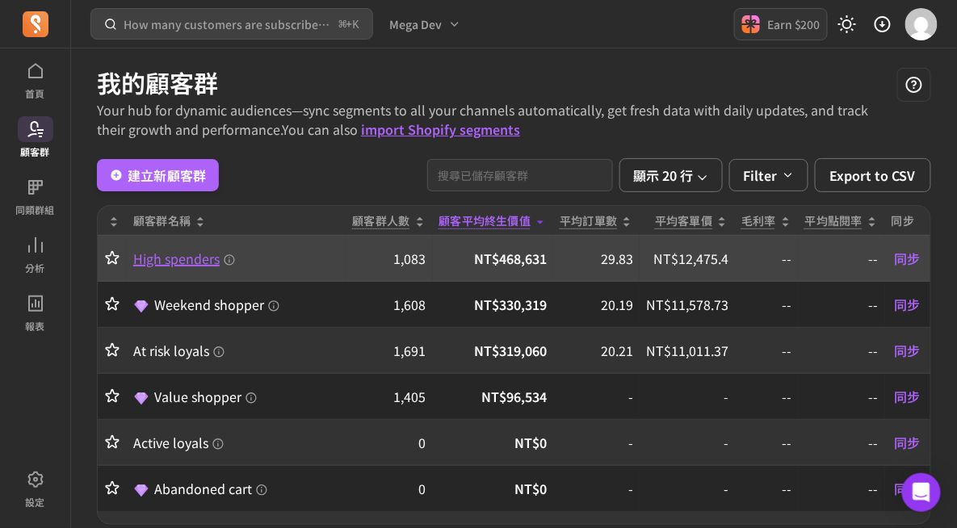
click at [173, 261] on span "High spenders" at bounding box center [184, 258] width 103 height 19
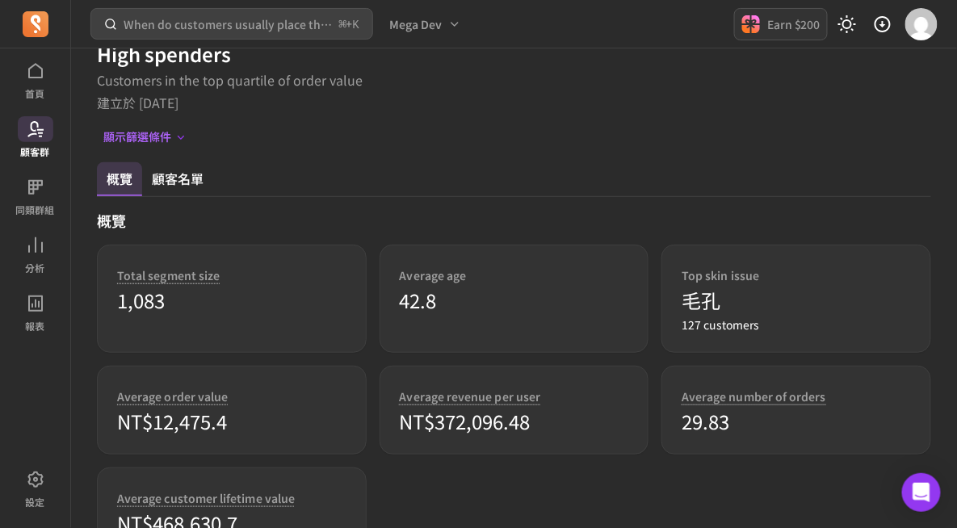
scroll to position [69, 0]
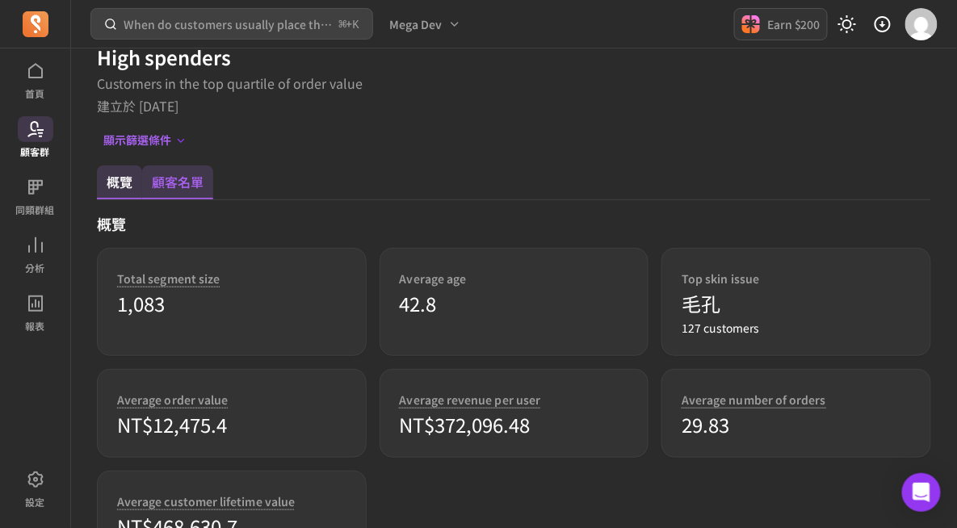
click at [186, 182] on customers-tab "顧客名單" at bounding box center [177, 182] width 71 height 34
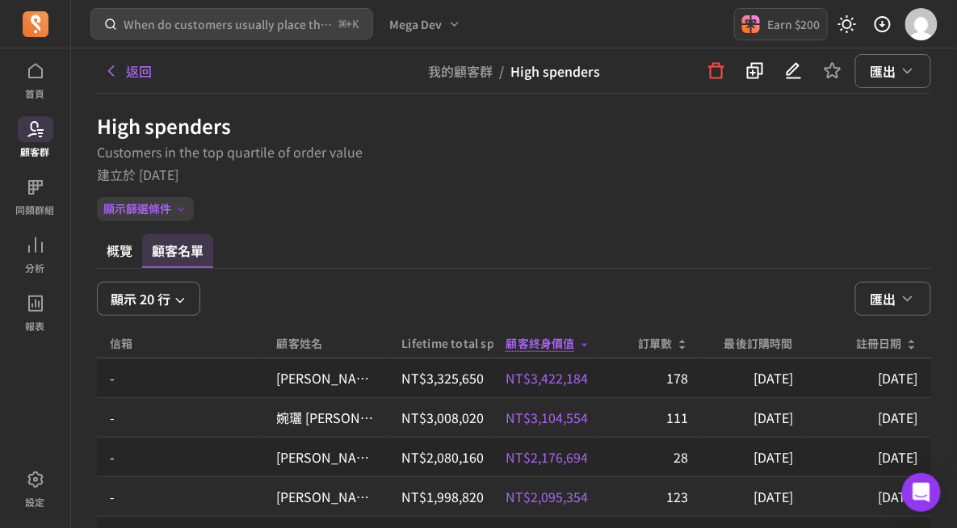
click at [177, 208] on icon "button" at bounding box center [180, 210] width 13 height 14
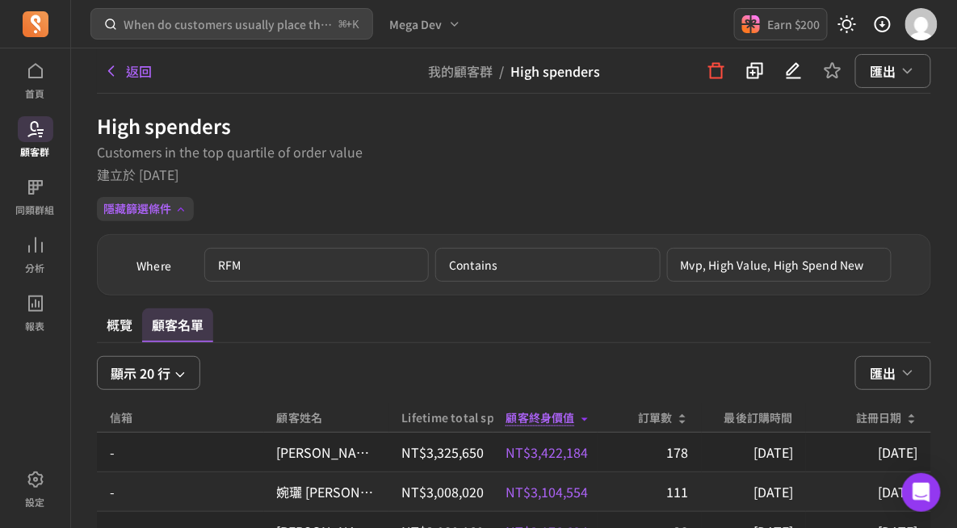
click at [177, 208] on icon "button" at bounding box center [180, 210] width 13 height 14
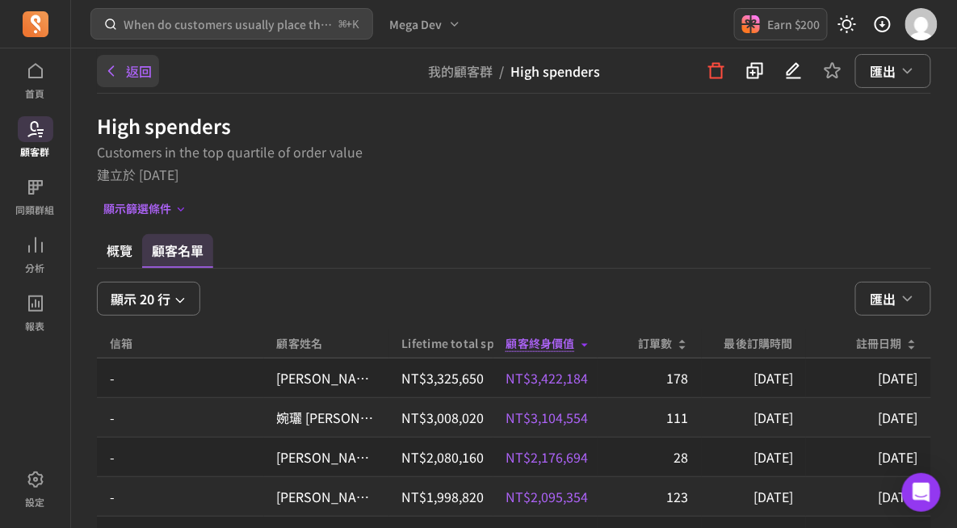
click at [124, 74] on button "返回" at bounding box center [128, 71] width 62 height 32
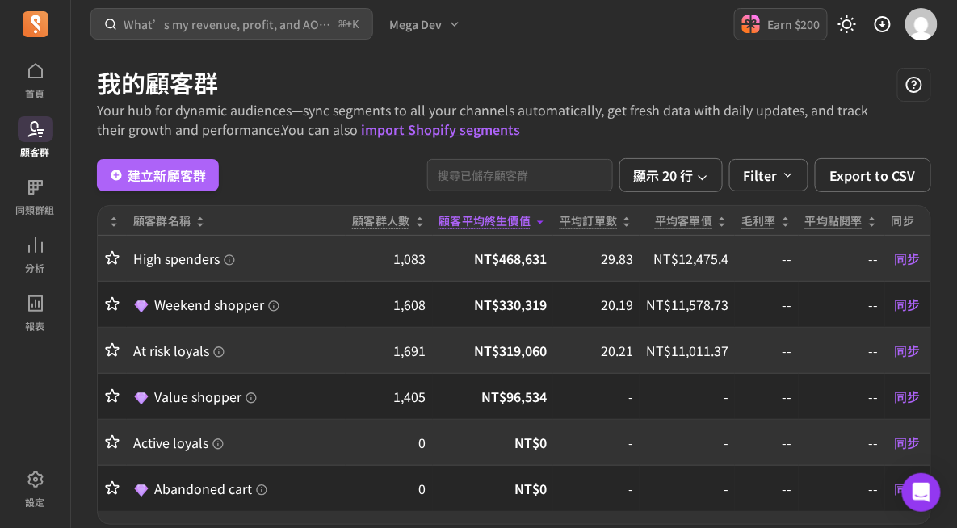
scroll to position [13, 0]
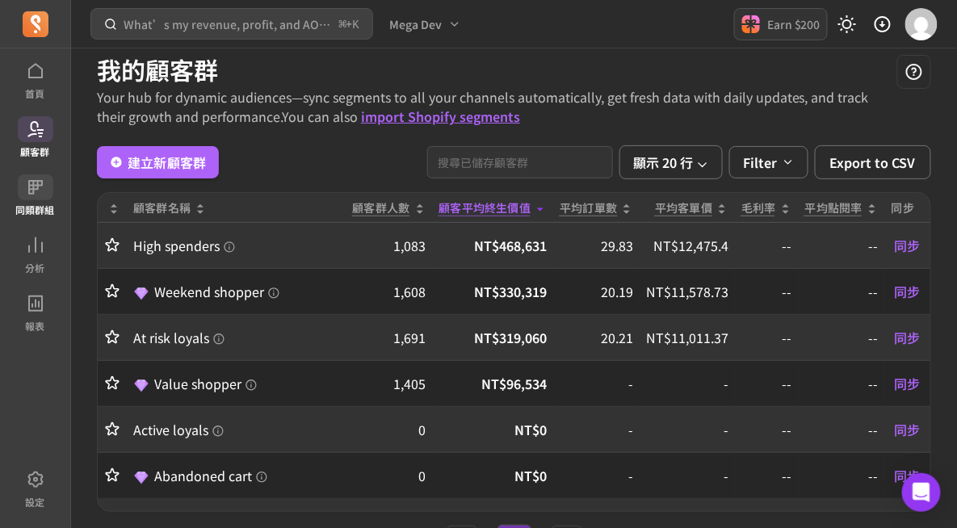
click at [42, 191] on icon at bounding box center [35, 187] width 19 height 19
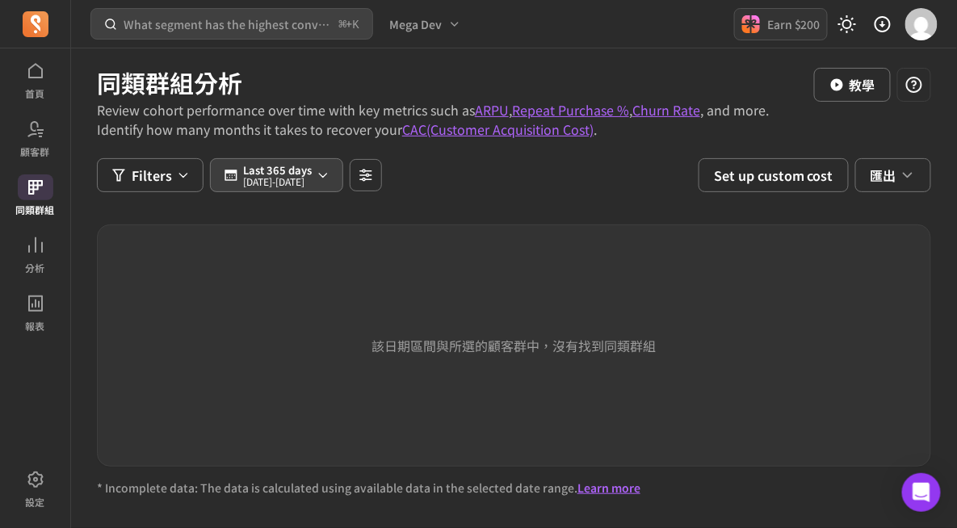
click at [257, 177] on p "[DATE] - [DATE]" at bounding box center [277, 182] width 69 height 10
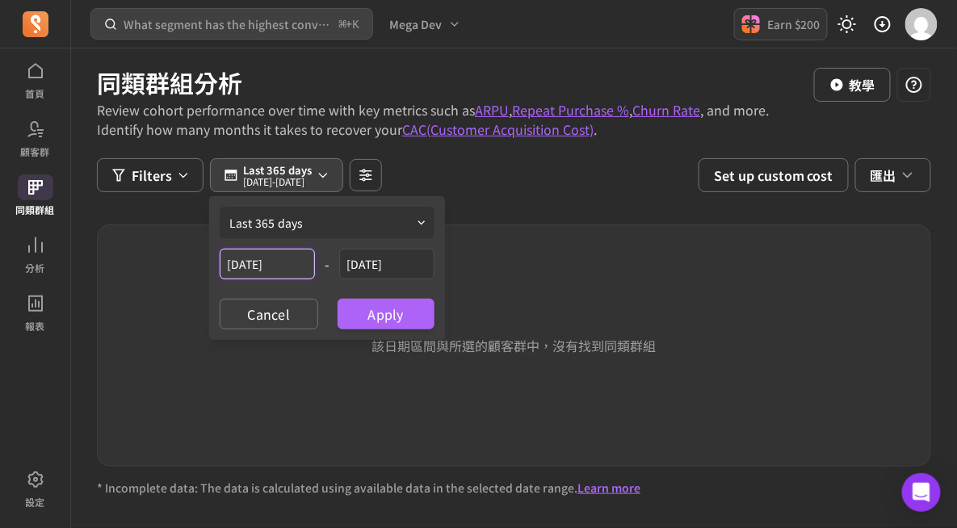
click at [266, 265] on input "[DATE]" at bounding box center [267, 264] width 95 height 31
select select "2024"
select select "October"
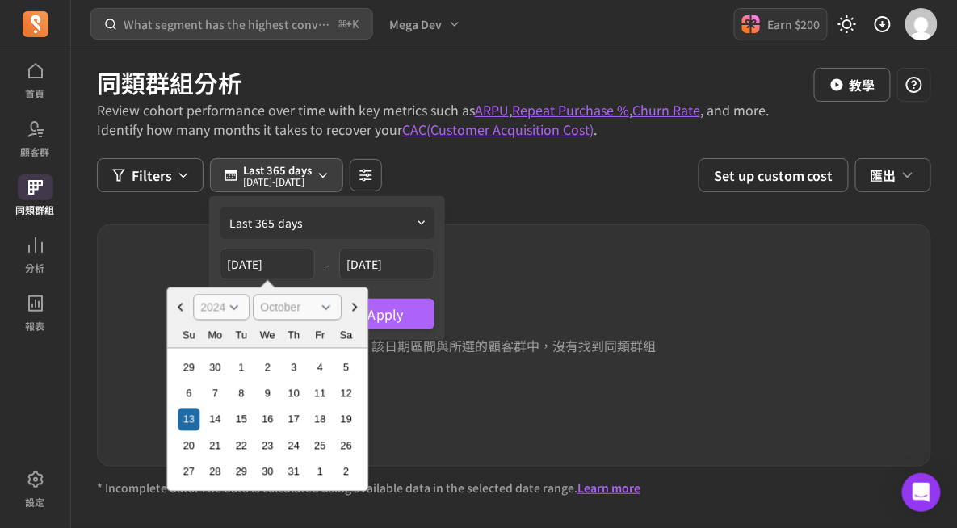
click at [220, 307] on select "2000 2001 2002 2003 2004 2005 2006 2007 2008 2009 2010 2011 2012 2013 2014 2015…" at bounding box center [221, 308] width 57 height 26
select select "2023"
click at [193, 295] on select "2000 2001 2002 2003 2004 2005 2006 2007 2008 2009 2010 2011 2012 2013 2014 2015…" at bounding box center [221, 308] width 57 height 26
click at [318, 396] on div "13" at bounding box center [320, 394] width 22 height 22
type input "[DATE]"
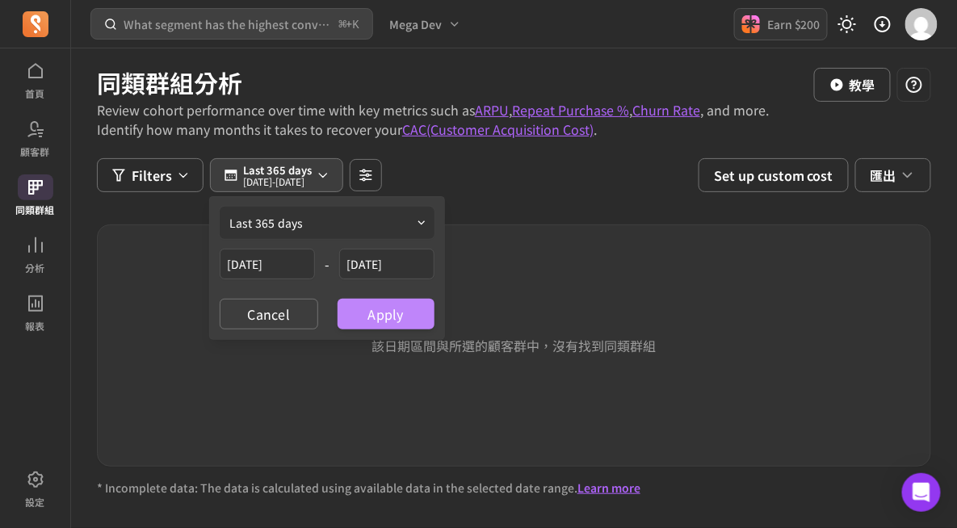
click at [376, 316] on button "Apply" at bounding box center [385, 314] width 97 height 31
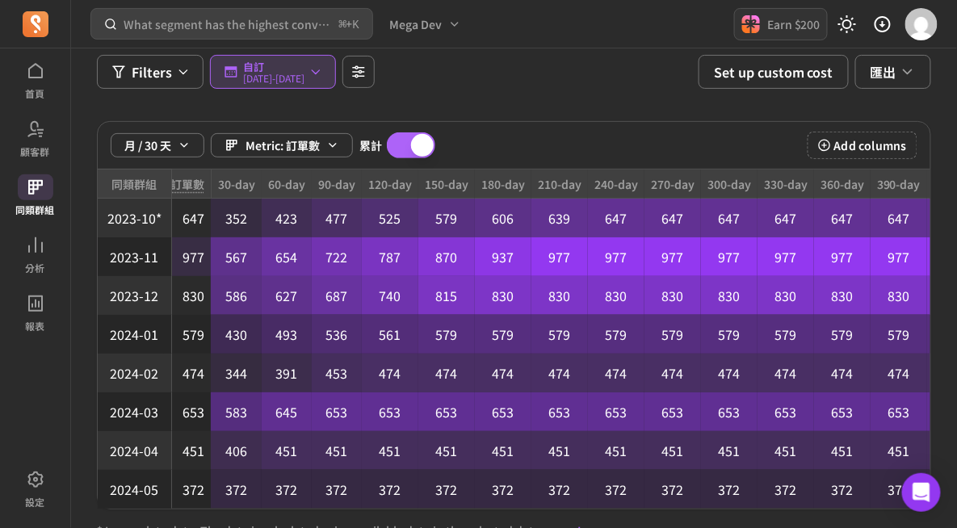
scroll to position [92, 0]
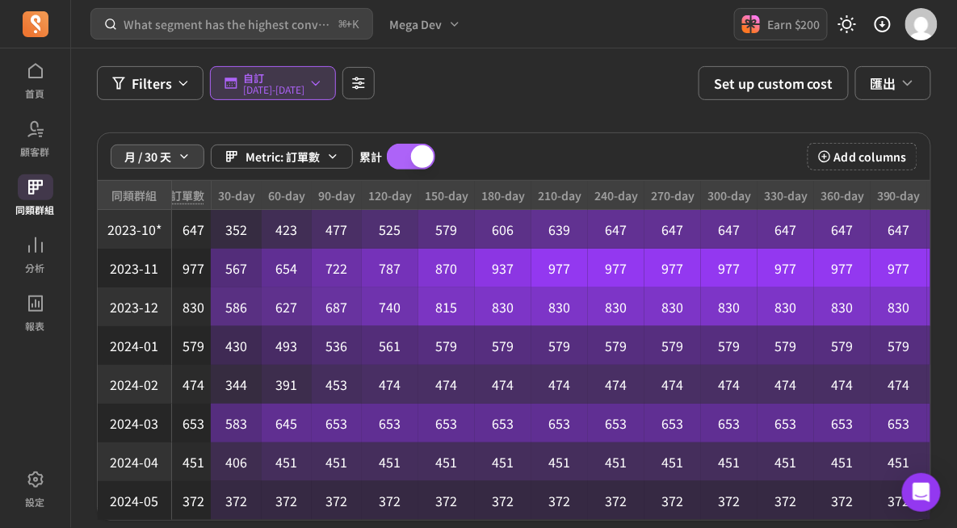
click at [180, 151] on icon "button" at bounding box center [184, 156] width 13 height 13
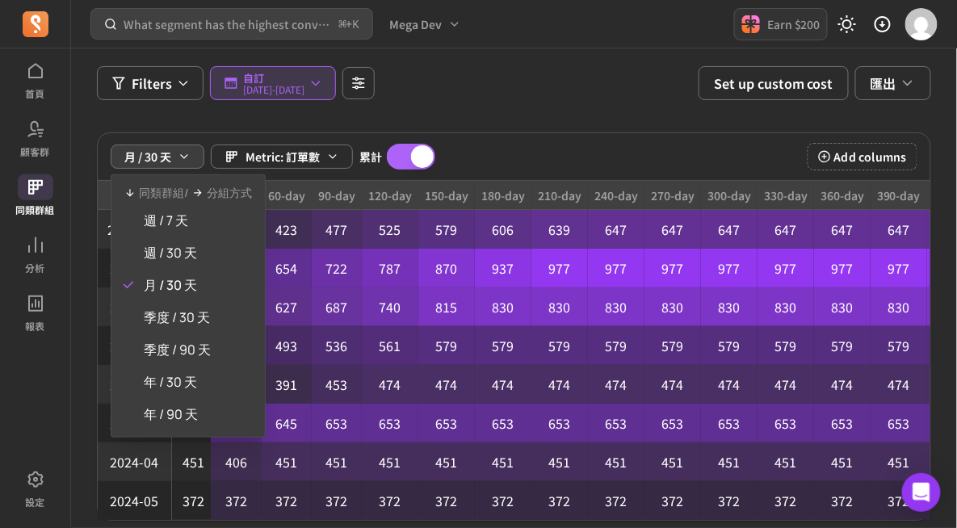
click at [282, 145] on div "月 / 30 天 Metric: 訂單數 累計 Cumulative" at bounding box center [273, 157] width 325 height 26
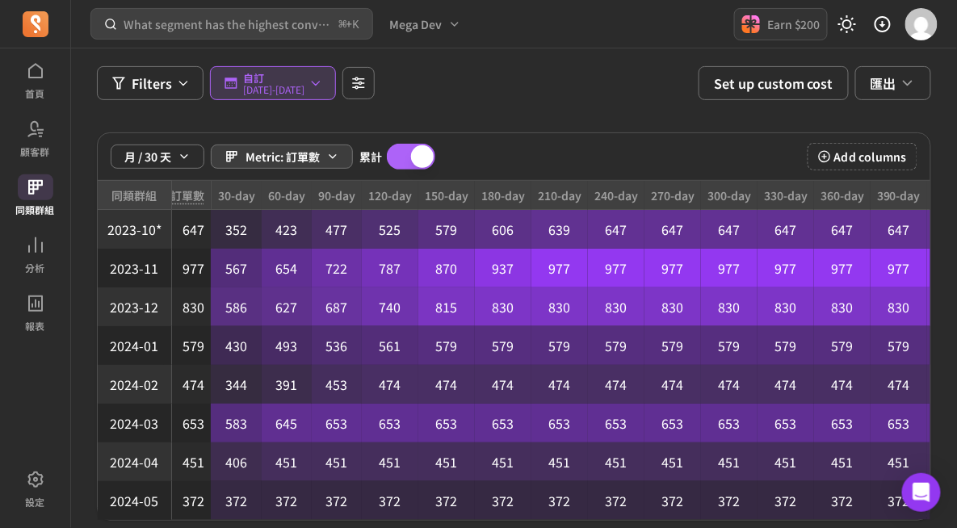
click at [314, 155] on span "Metric: 訂單數" at bounding box center [282, 157] width 74 height 16
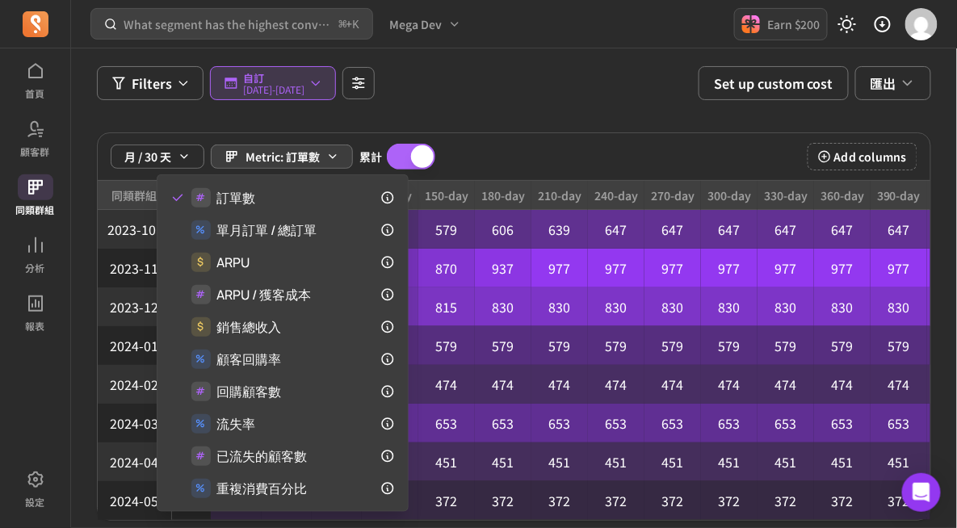
click at [515, 149] on div "月 / 30 天 Metric: 訂單數 累計 Cumulative Add columns" at bounding box center [514, 157] width 832 height 48
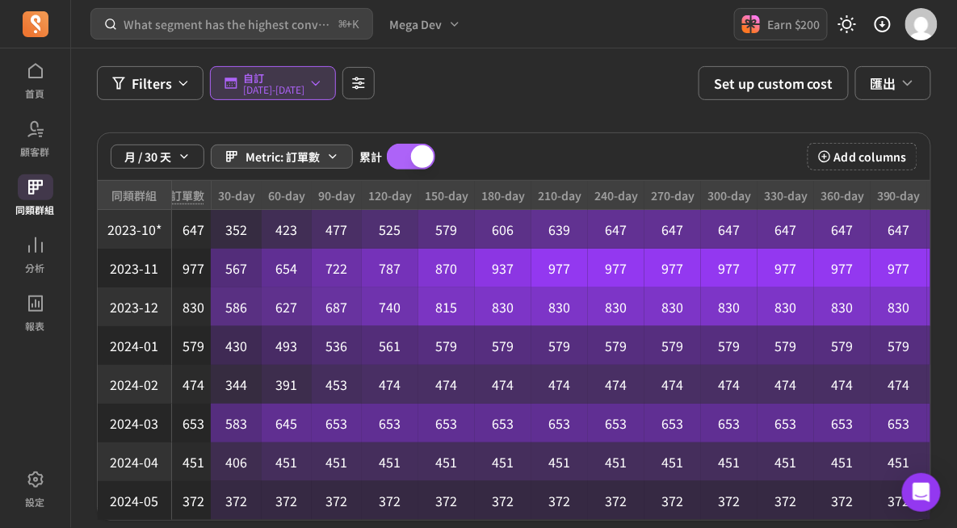
click at [317, 144] on button "Metric: 訂單數" at bounding box center [282, 156] width 142 height 24
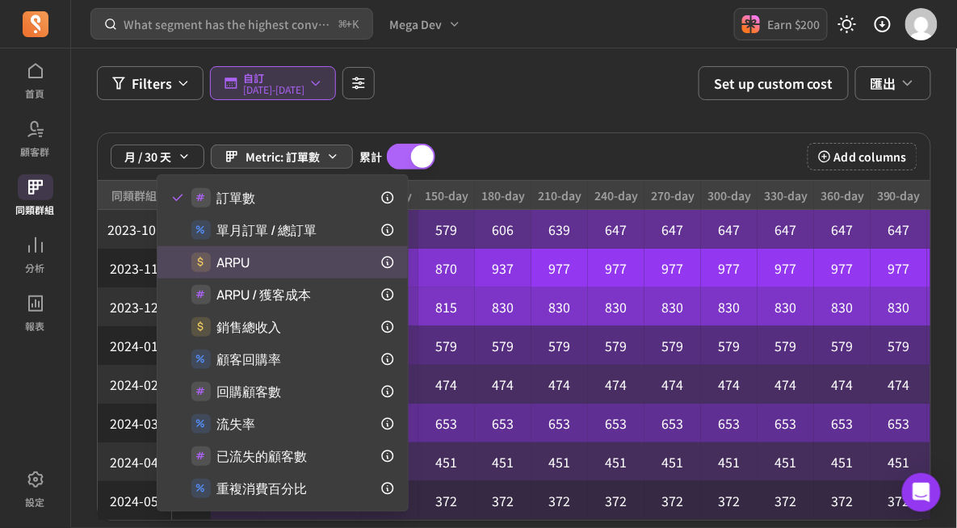
click at [280, 261] on div "$ ARPU" at bounding box center [282, 262] width 224 height 19
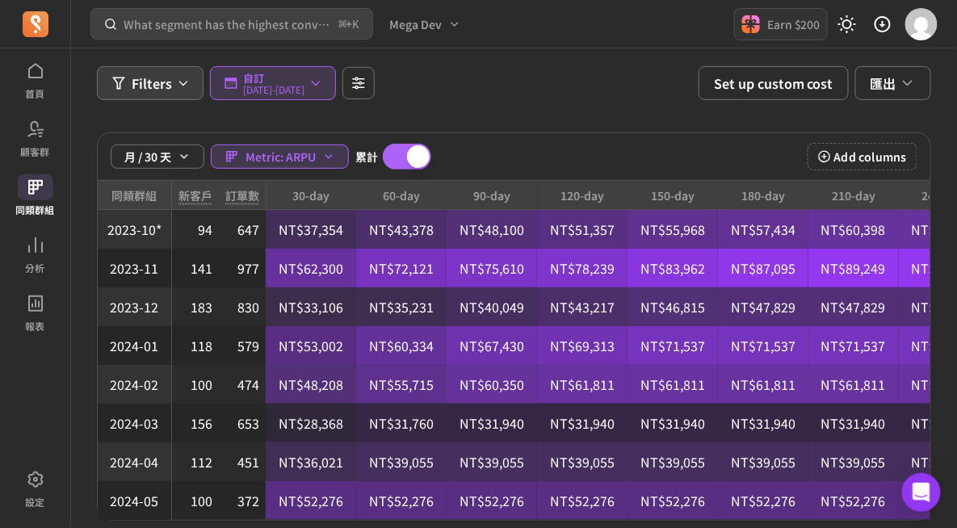
click at [156, 84] on span "Filters" at bounding box center [152, 82] width 40 height 19
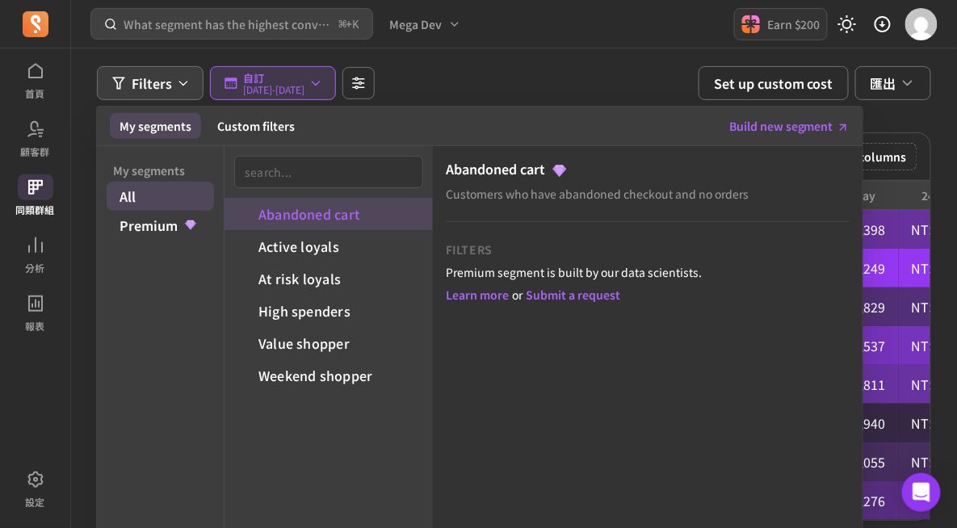
click at [488, 75] on div "Filters My segments Custom filters Build new segment My segments All Premium Ab…" at bounding box center [514, 83] width 834 height 34
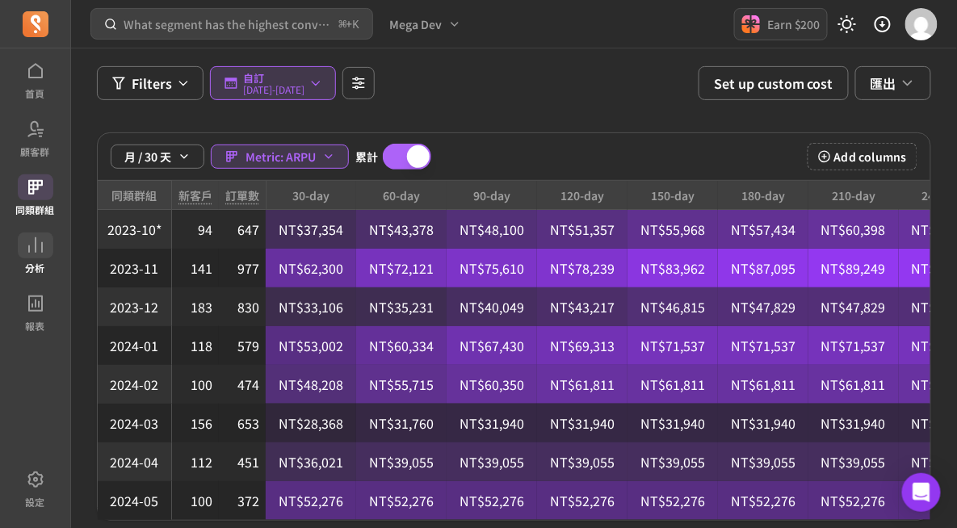
click at [37, 251] on icon at bounding box center [35, 245] width 19 height 19
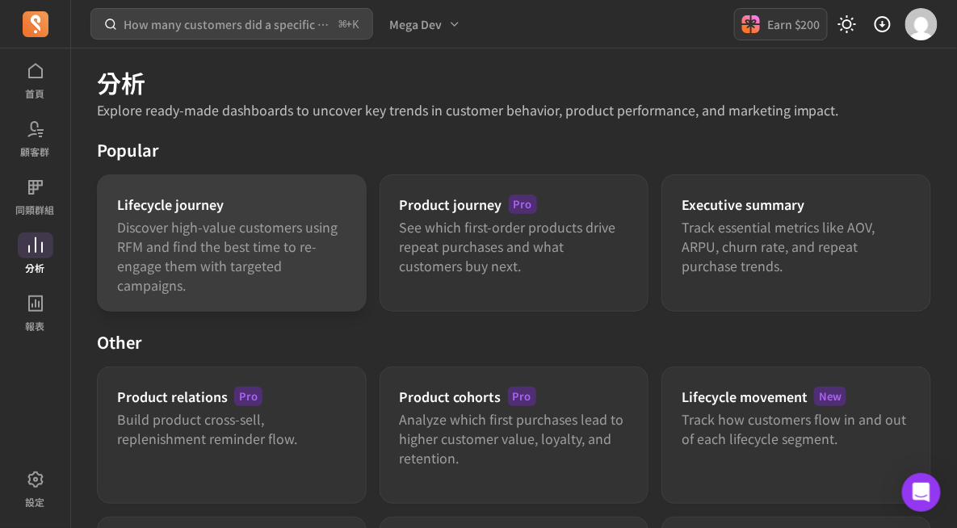
click at [200, 241] on p "Discover high-value customers using RFM and find the best time to re-engage the…" at bounding box center [231, 255] width 229 height 77
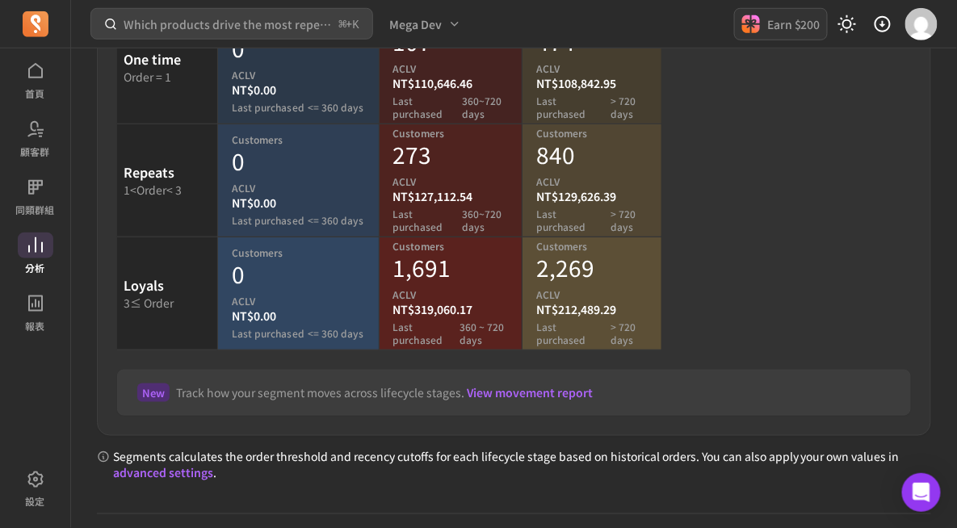
scroll to position [362, 0]
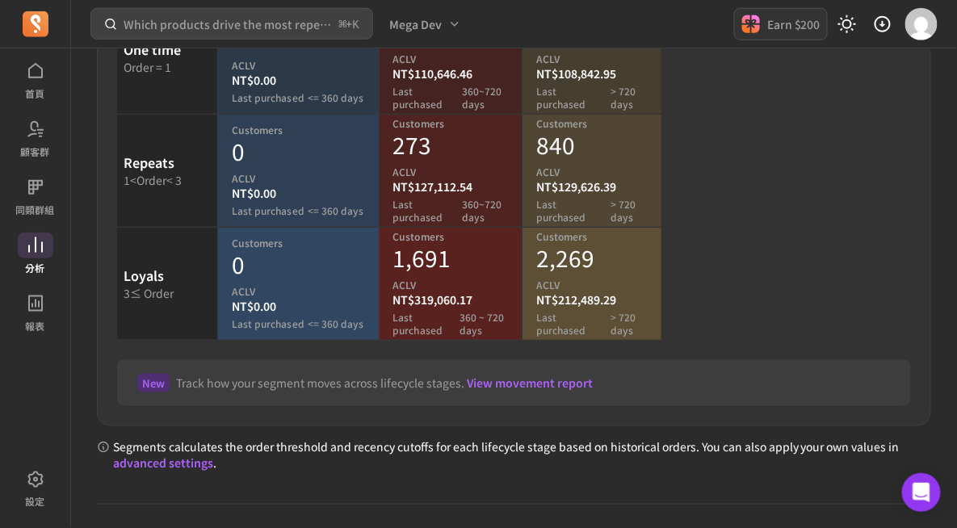
click at [515, 383] on link "View movement report" at bounding box center [530, 383] width 126 height 16
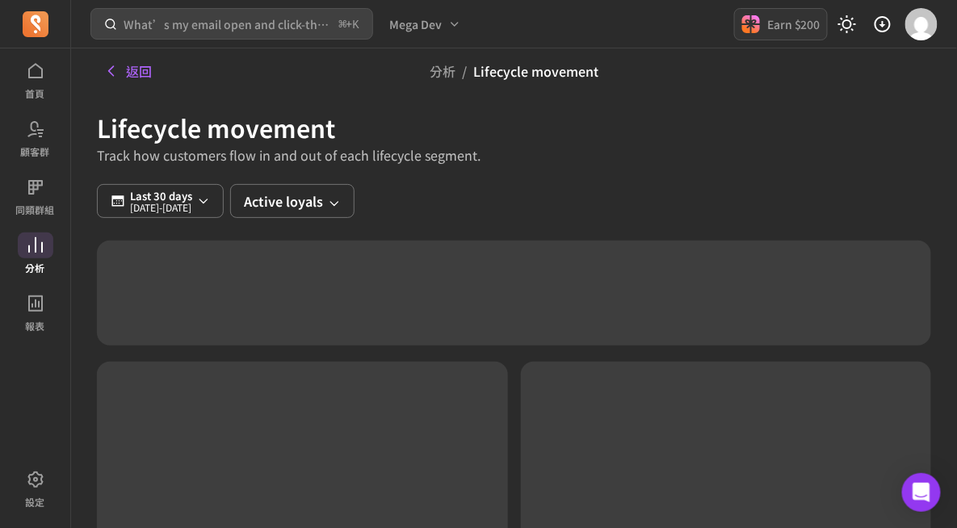
click at [511, 200] on div "Last 30 days [DATE] - [DATE] Active loyals" at bounding box center [514, 201] width 834 height 34
click at [185, 203] on p "[DATE] - [DATE]" at bounding box center [161, 208] width 62 height 10
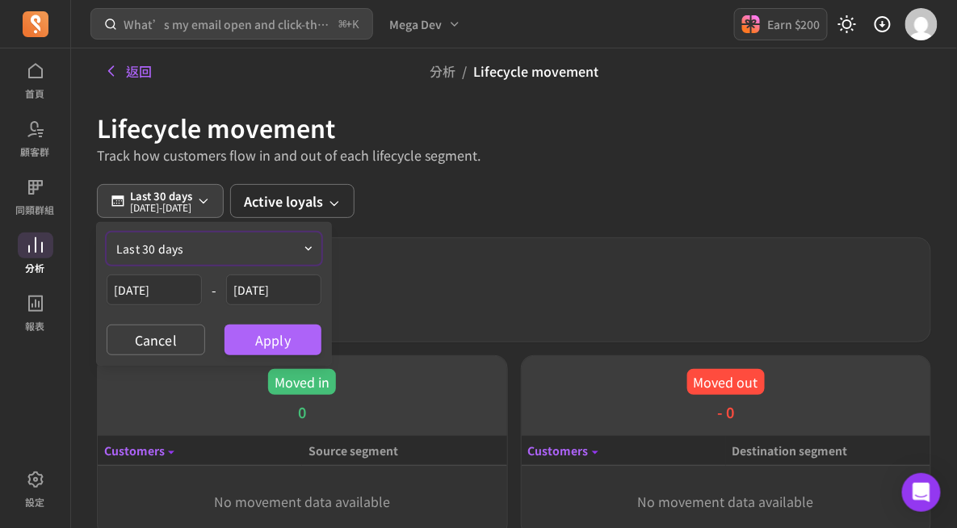
click at [204, 255] on button "last 30 days" at bounding box center [214, 248] width 215 height 32
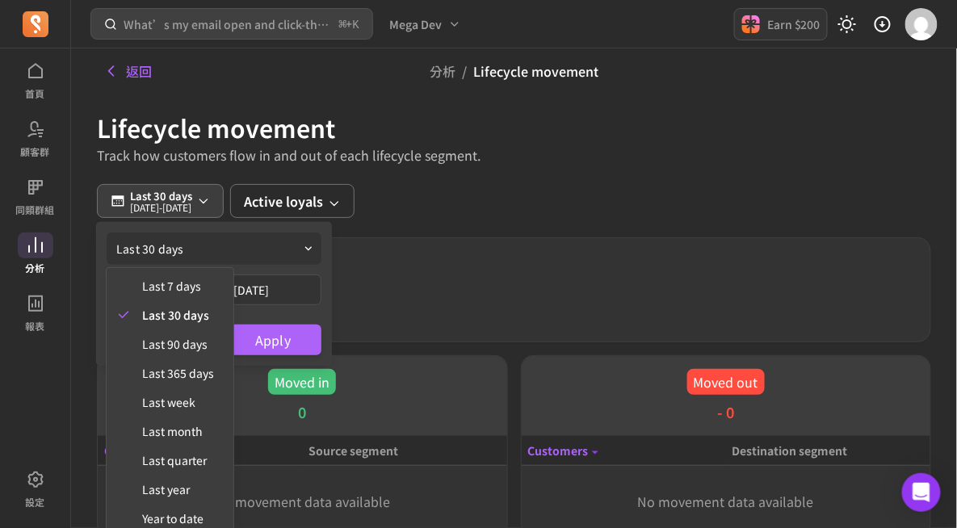
click at [276, 291] on div "last 30 days last 7 days last 30 days last 90 days last 365 days last week last…" at bounding box center [214, 294] width 234 height 142
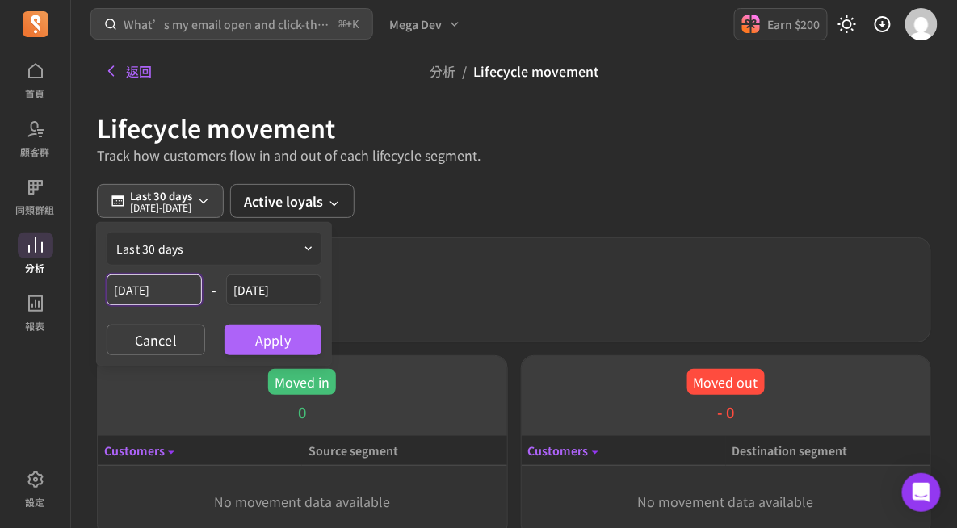
click at [174, 294] on input "[DATE]" at bounding box center [154, 289] width 95 height 31
select select "2025"
select select "September"
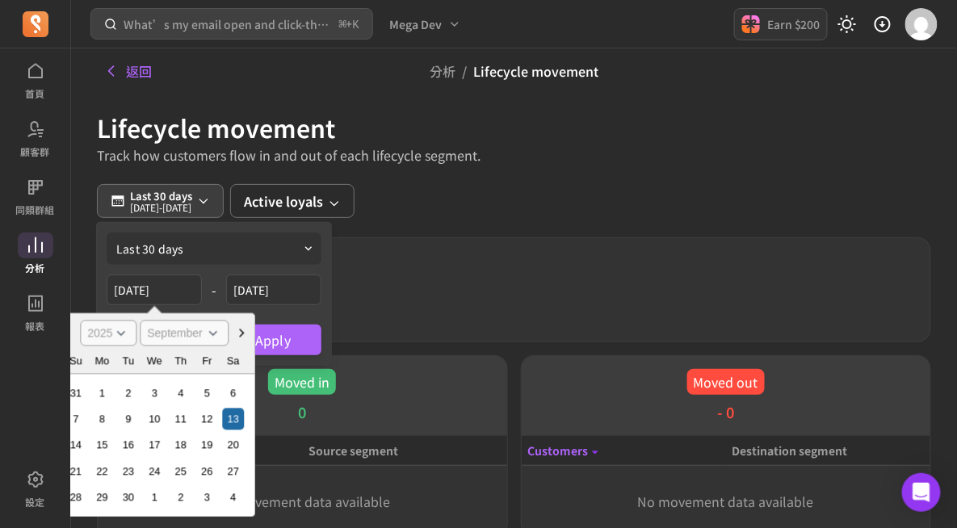
click at [105, 340] on select "2000 2001 2002 2003 2004 2005 2006 2007 2008 2009 2010 2011 2012 2013 2014 2015…" at bounding box center [108, 333] width 57 height 26
select select "2022"
click at [80, 320] on select "2000 2001 2002 2003 2004 2005 2006 2007 2008 2009 2010 2011 2012 2013 2014 2015…" at bounding box center [108, 333] width 57 height 26
click at [186, 329] on select "January February March April May June July August September October November De…" at bounding box center [184, 333] width 89 height 26
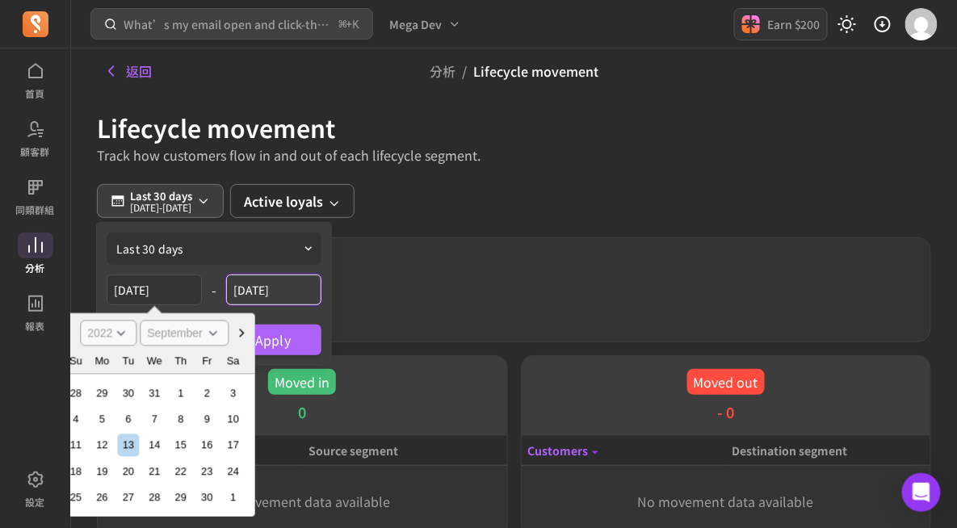
click at [253, 295] on input "[DATE]" at bounding box center [273, 289] width 95 height 31
select select "2025"
select select "October"
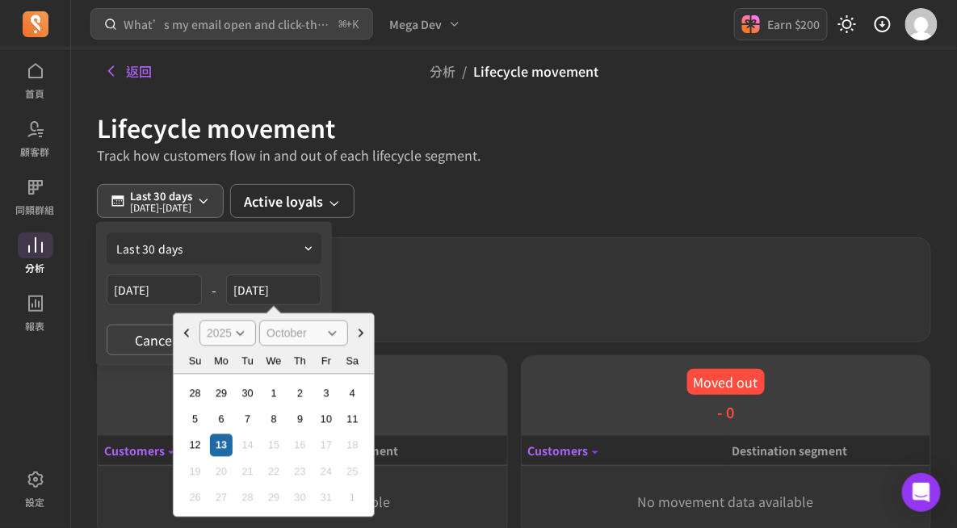
click at [221, 342] on select "2000 2001 2002 2003 2004 2005 2006 2007 2008 2009 2010 2011 2012 2013 2014 2015…" at bounding box center [227, 333] width 57 height 26
select select "2022"
click at [199, 320] on select "2000 2001 2002 2003 2004 2005 2006 2007 2008 2009 2010 2011 2012 2013 2014 2015…" at bounding box center [227, 333] width 57 height 26
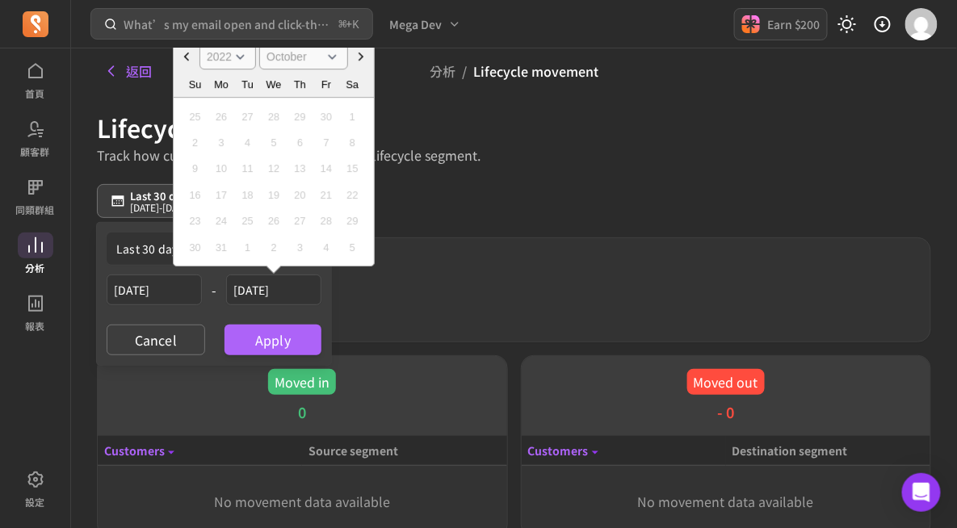
click at [279, 172] on div "12" at bounding box center [273, 169] width 22 height 22
click at [274, 170] on div "12" at bounding box center [273, 169] width 22 height 22
click at [362, 57] on icon "Choose Date" at bounding box center [360, 56] width 5 height 9
select select "November"
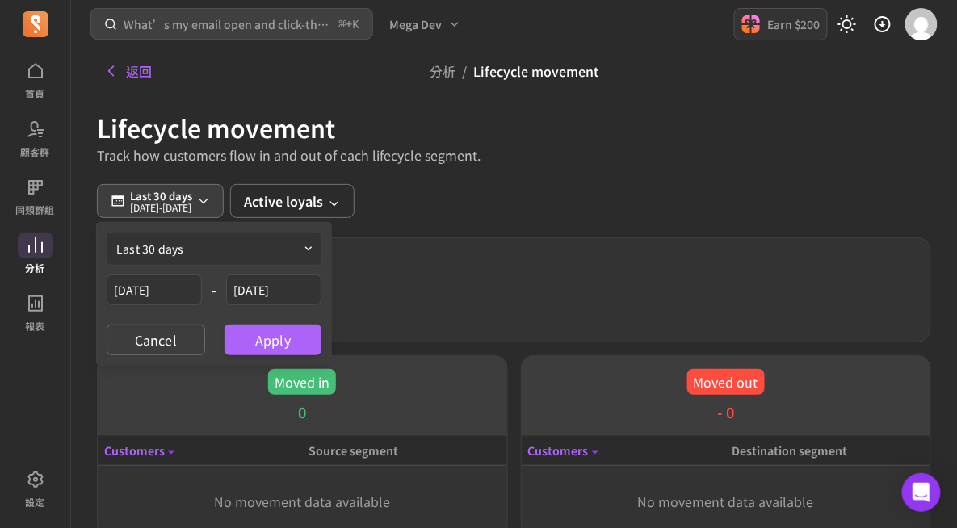
drag, startPoint x: 591, startPoint y: 215, endPoint x: 337, endPoint y: 309, distance: 271.3
click at [590, 215] on div "Last 30 days [DATE] - [DATE] last 30 days [DATE] - [DATE] Cancel Apply Active l…" at bounding box center [514, 201] width 834 height 34
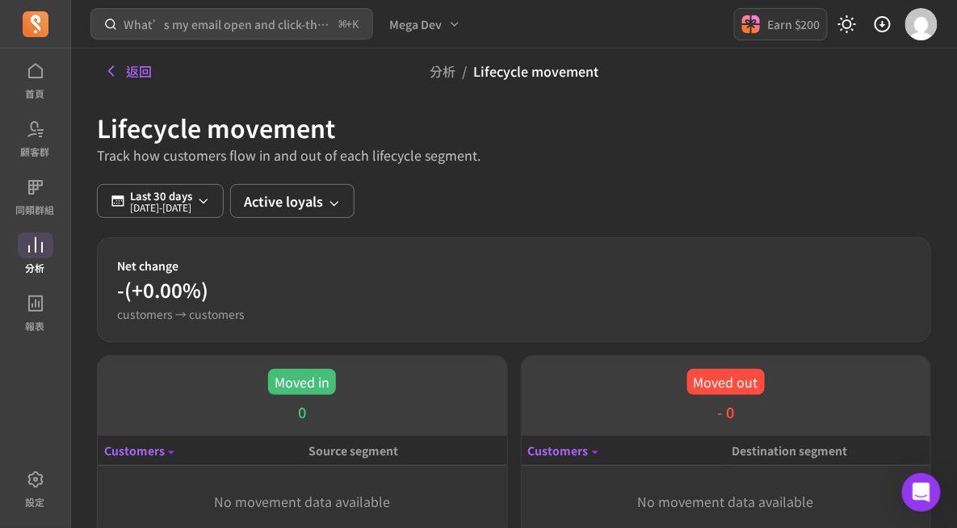
click at [36, 253] on icon at bounding box center [35, 245] width 19 height 19
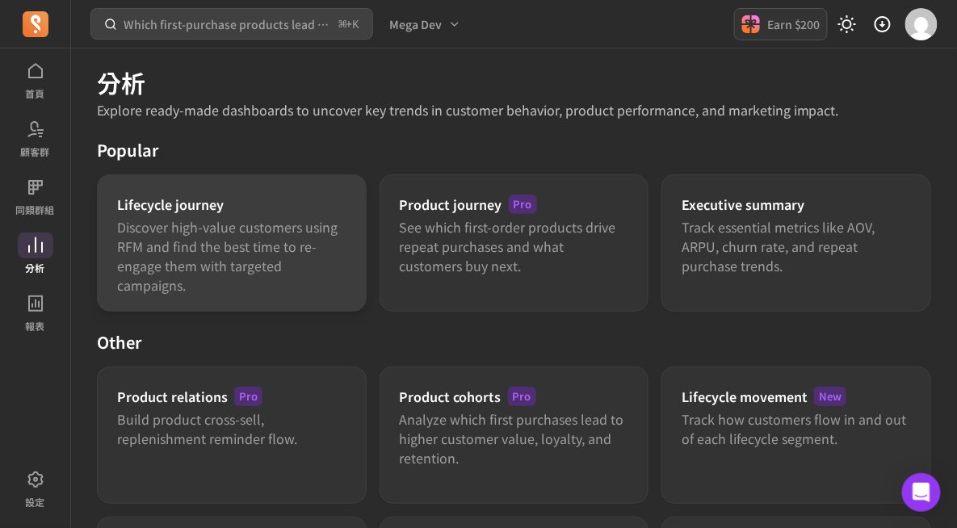
click at [214, 242] on p "Discover high-value customers using RFM and find the best time to re-engage the…" at bounding box center [231, 255] width 229 height 77
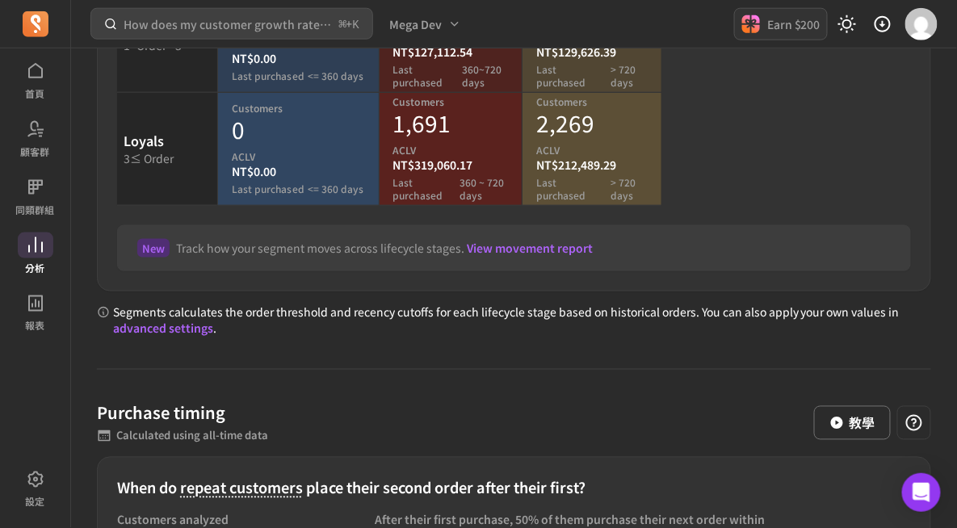
scroll to position [513, 0]
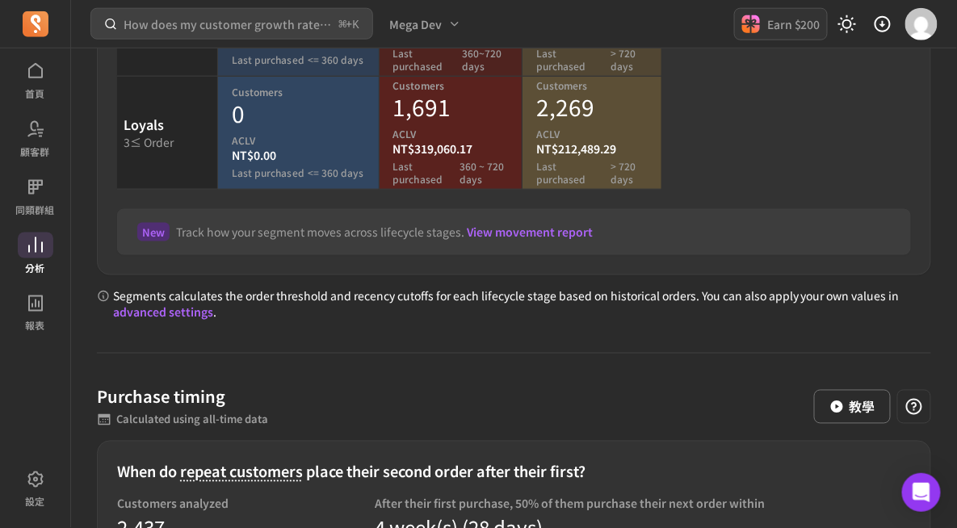
click at [147, 313] on link "advanced settings" at bounding box center [163, 312] width 100 height 16
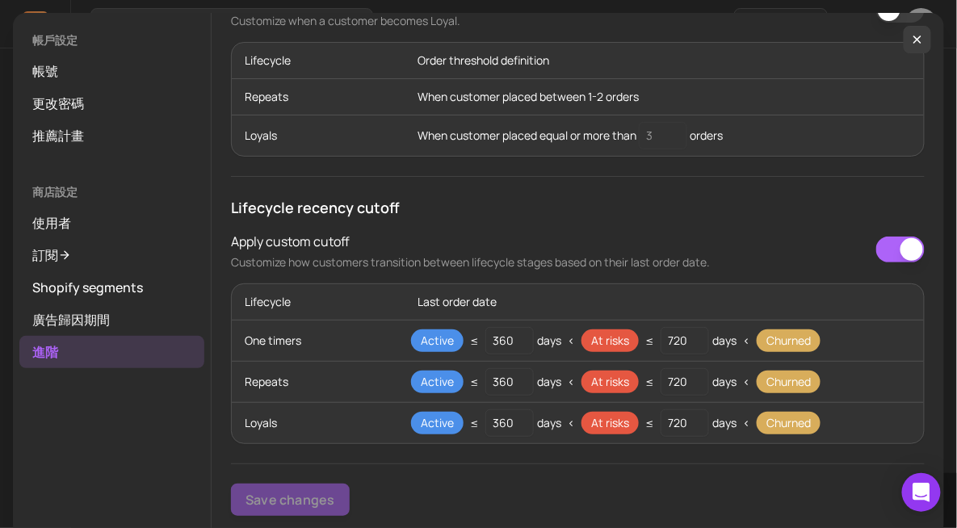
scroll to position [175, 0]
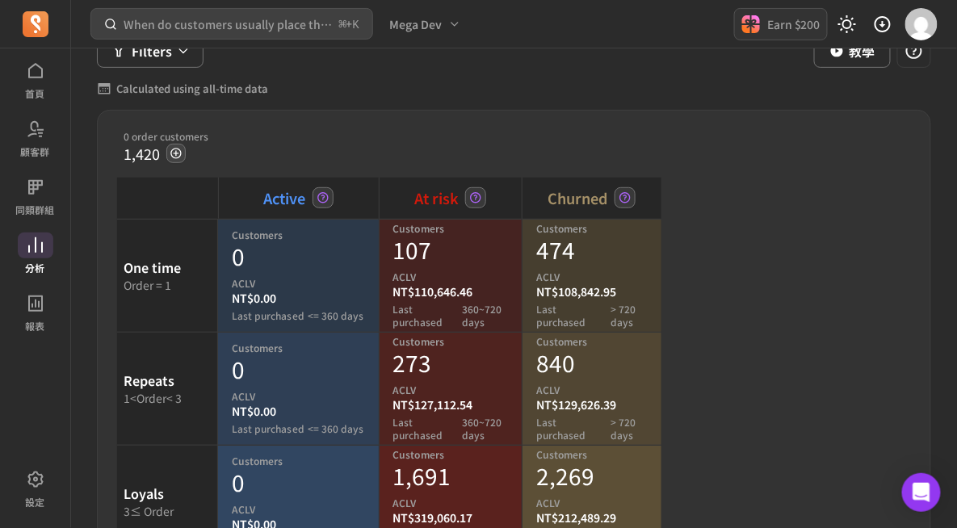
scroll to position [107, 0]
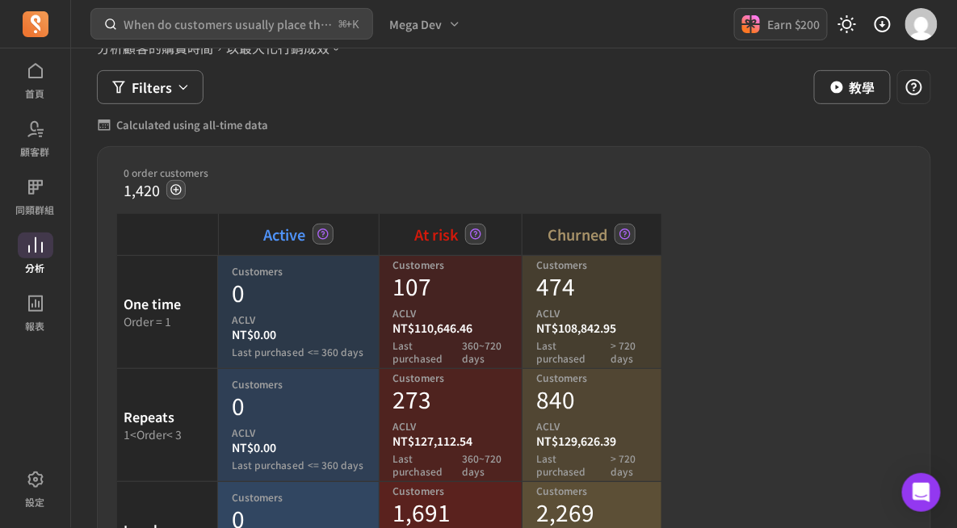
click at [326, 154] on div "0 order customers 1,420 Active At risk Churned One time Order = 1 Customers 0 A…" at bounding box center [389, 380] width 583 height 467
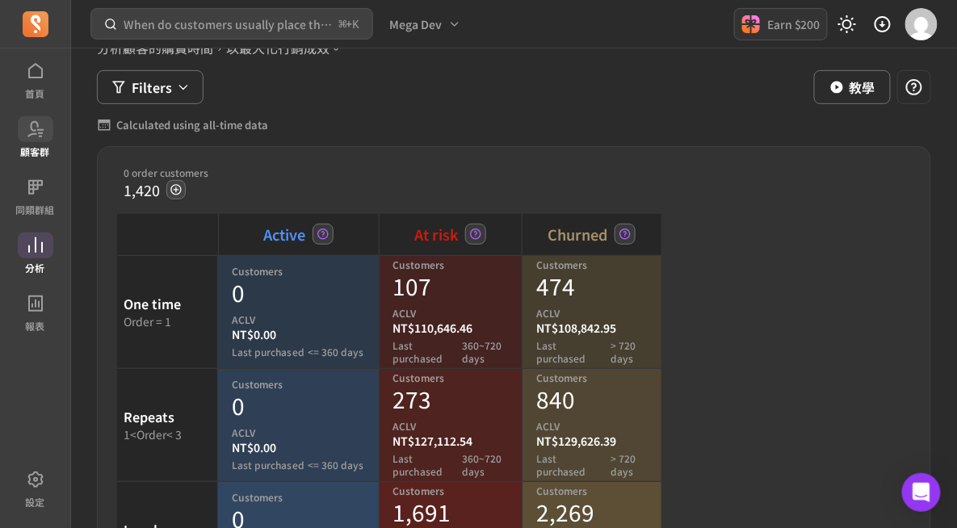
click at [36, 152] on p "顧客群" at bounding box center [35, 151] width 29 height 13
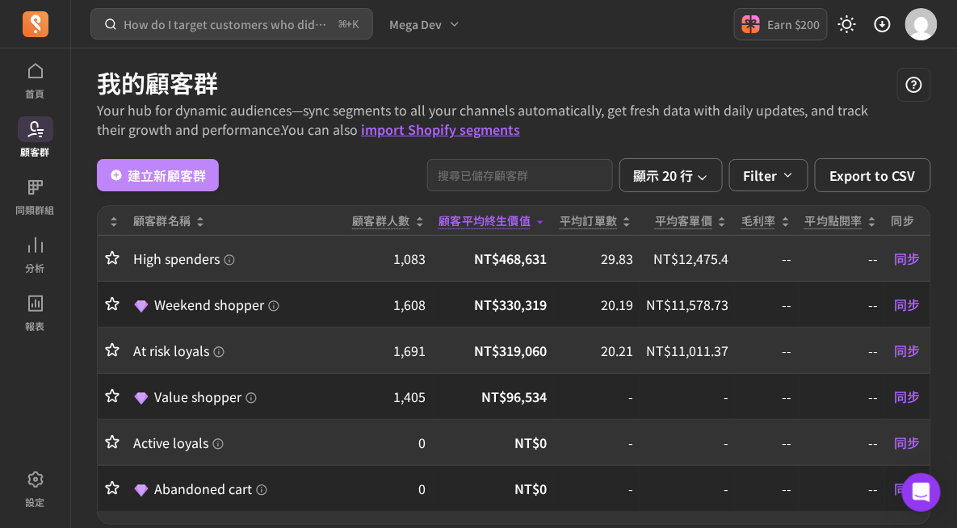
click at [172, 181] on link "建立新顧客群" at bounding box center [158, 175] width 122 height 32
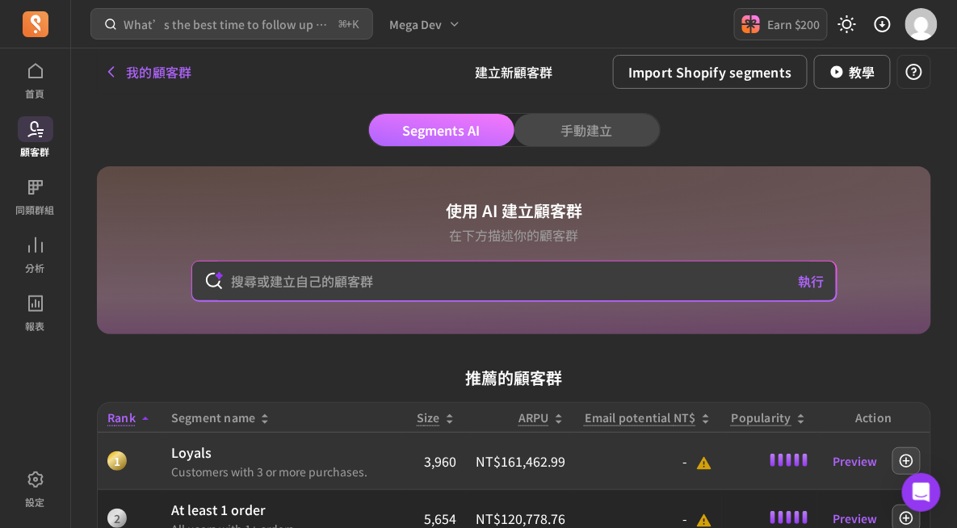
click at [618, 130] on button "手動建立" at bounding box center [586, 130] width 145 height 32
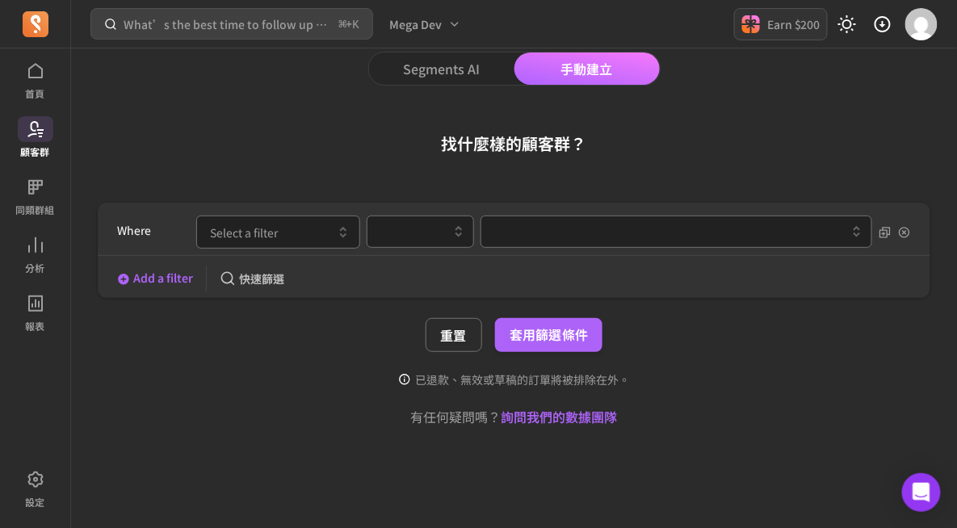
scroll to position [111, 0]
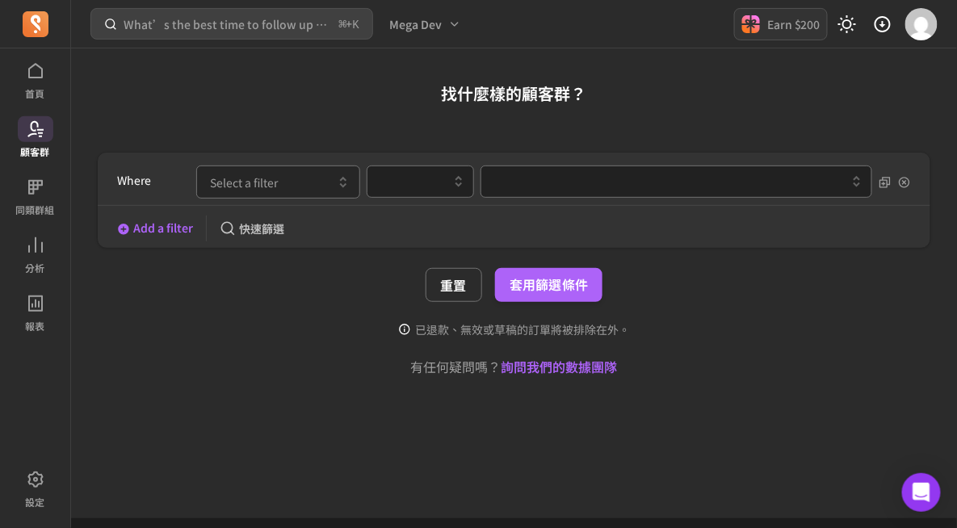
click at [291, 177] on button "Select a filter" at bounding box center [278, 181] width 164 height 33
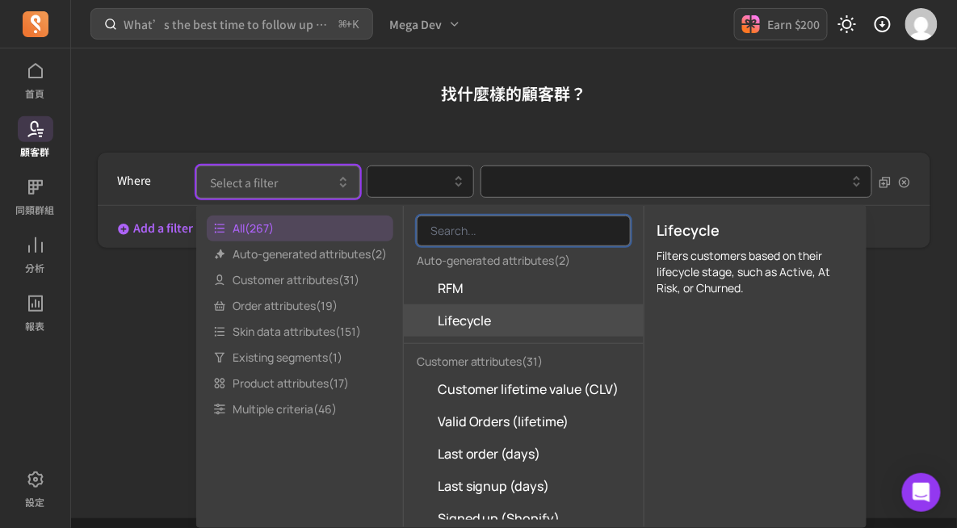
click at [470, 325] on span "Lifecycle" at bounding box center [465, 320] width 54 height 19
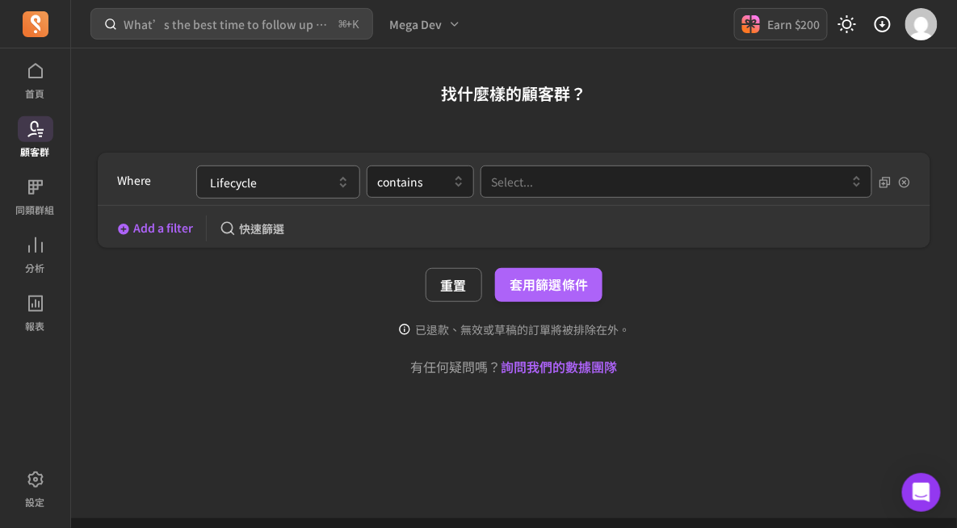
click at [281, 189] on button "Lifecycle" at bounding box center [278, 181] width 164 height 33
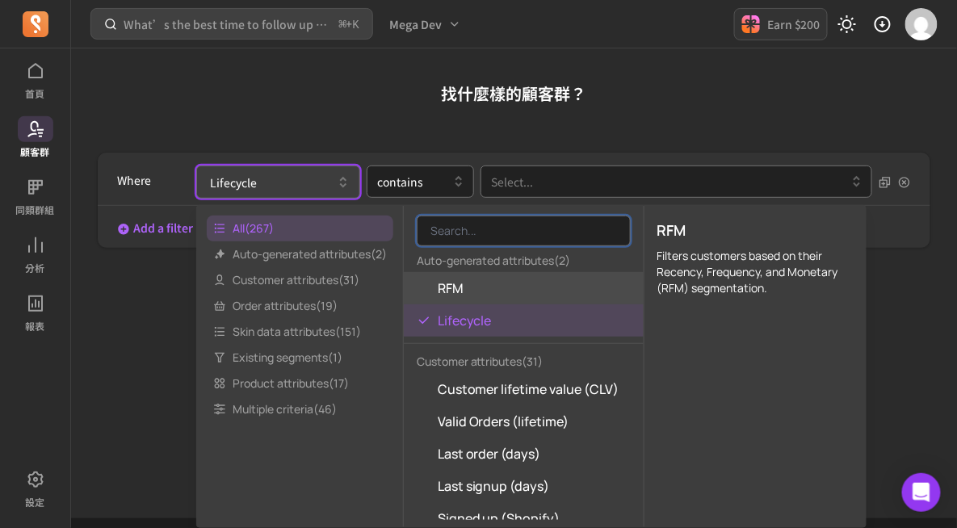
click at [149, 334] on div "已退款、無效或草稿的訂單將被排除在外。" at bounding box center [514, 329] width 834 height 16
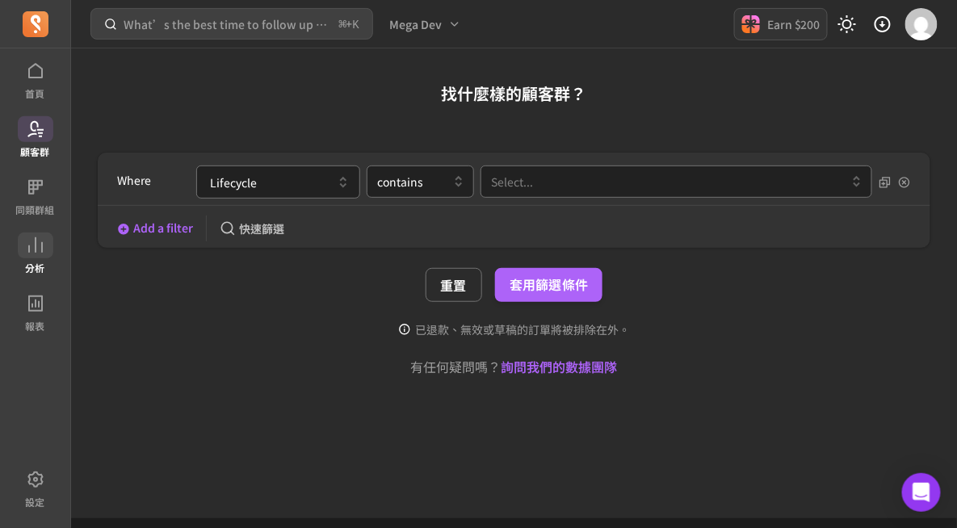
click at [37, 241] on icon at bounding box center [35, 245] width 19 height 19
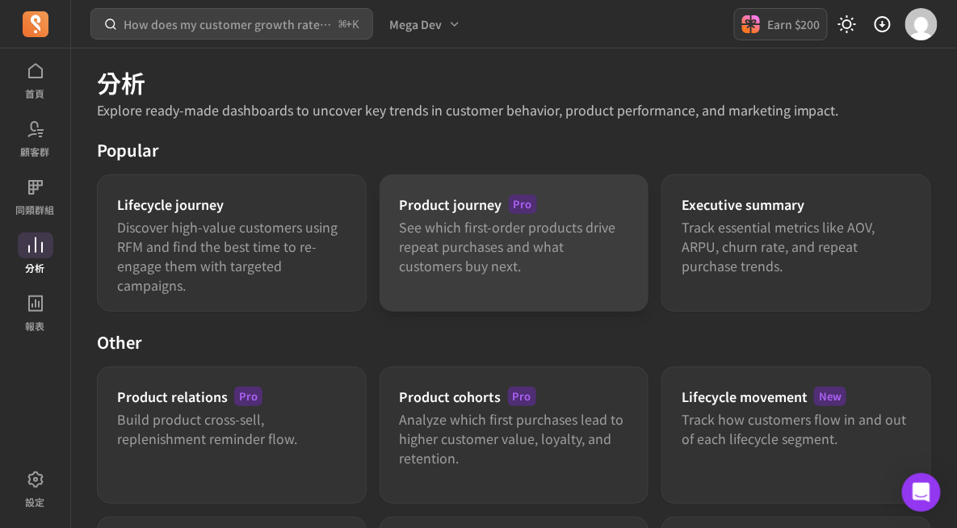
click at [459, 220] on p "See which first-order products drive repeat purchases and what customers buy ne…" at bounding box center [514, 246] width 229 height 58
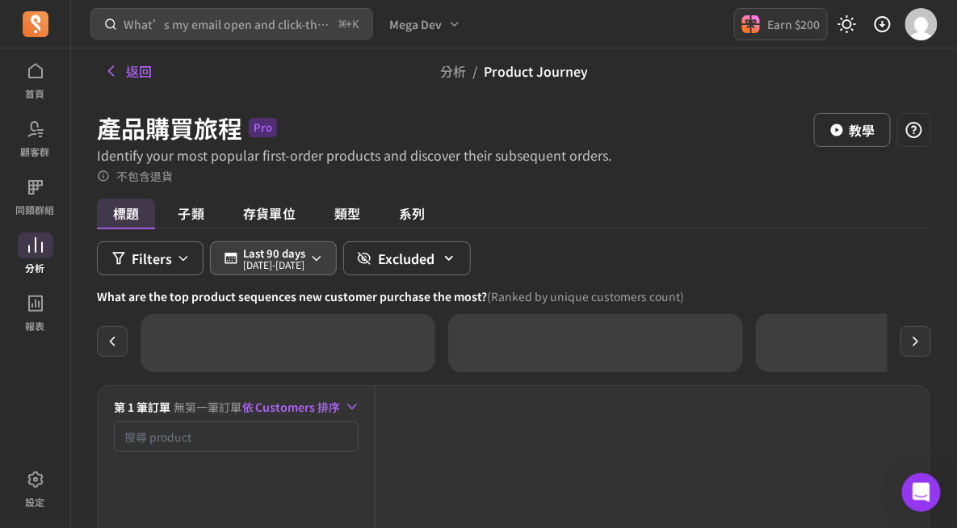
click at [288, 260] on p "[DATE] - [DATE]" at bounding box center [274, 265] width 62 height 10
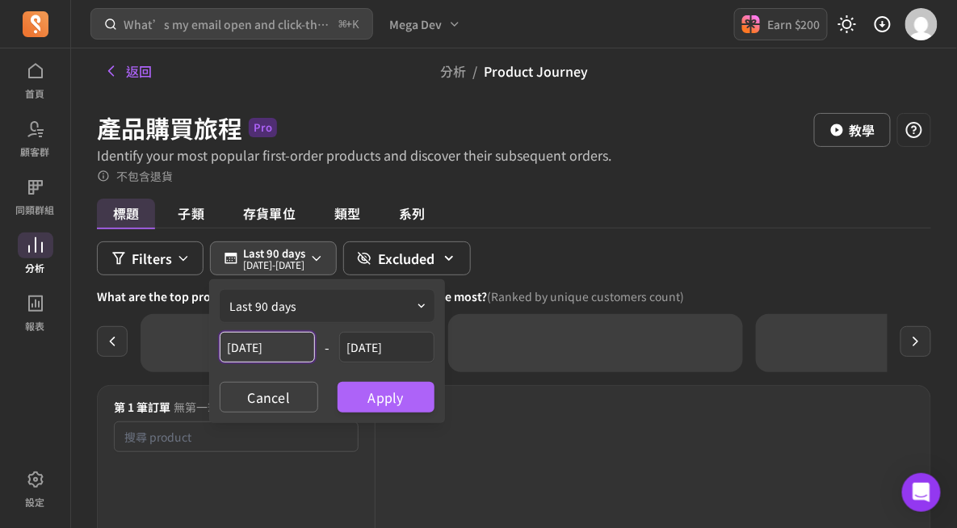
select select "2025"
select select "July"
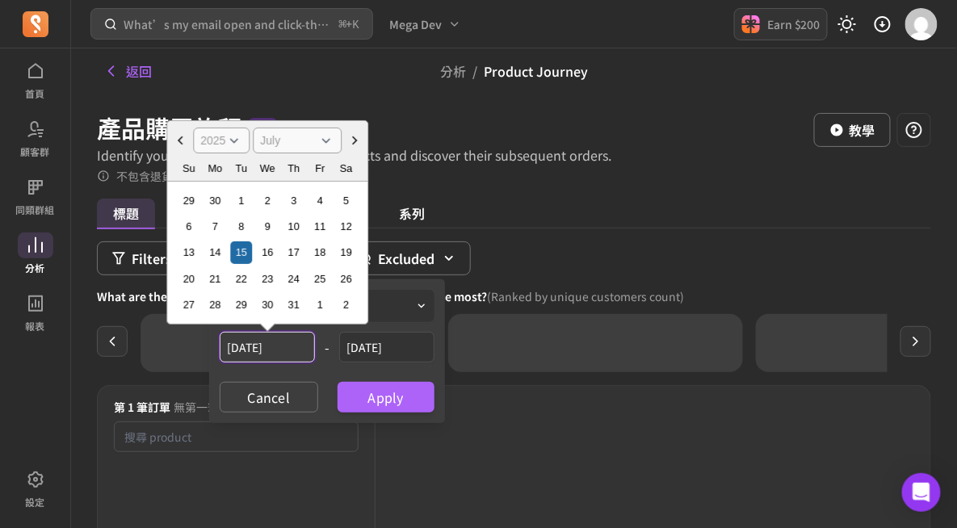
click at [270, 350] on input "[DATE]" at bounding box center [267, 347] width 95 height 31
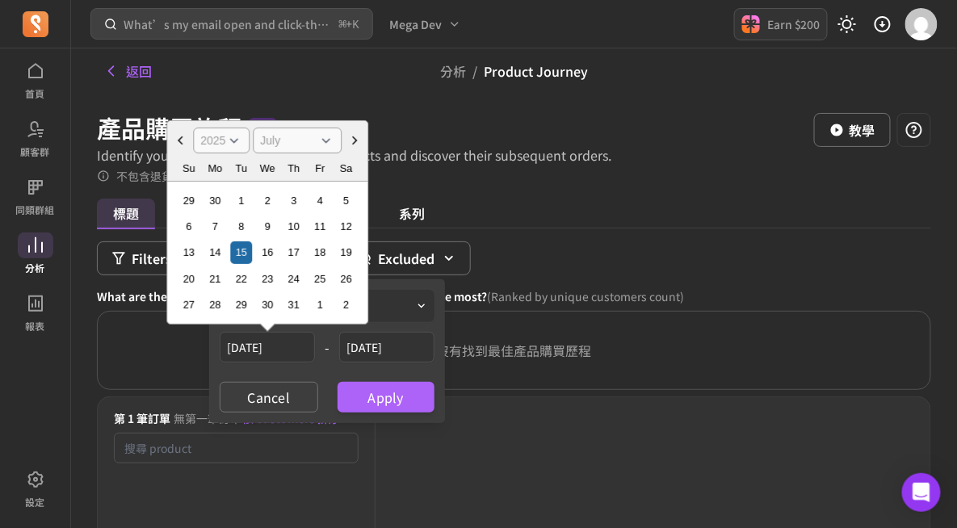
click at [212, 147] on select "2000 2001 2002 2003 2004 2005 2006 2007 2008 2009 2010 2011 2012 2013 2014 2015…" at bounding box center [221, 141] width 57 height 26
select select "2023"
click at [193, 128] on select "2000 2001 2002 2003 2004 2005 2006 2007 2008 2009 2010 2011 2012 2013 2014 2015…" at bounding box center [221, 141] width 57 height 26
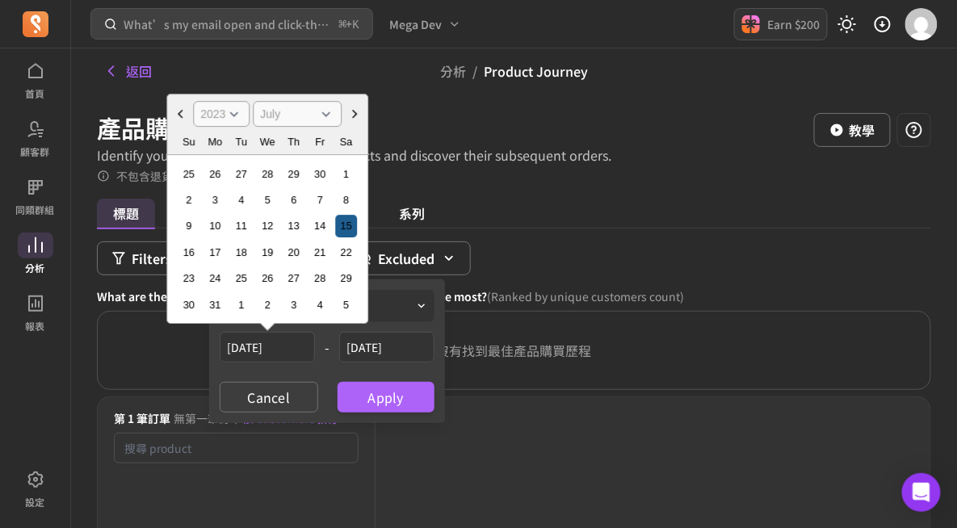
click at [341, 226] on div "15" at bounding box center [346, 227] width 22 height 22
type input "[DATE]"
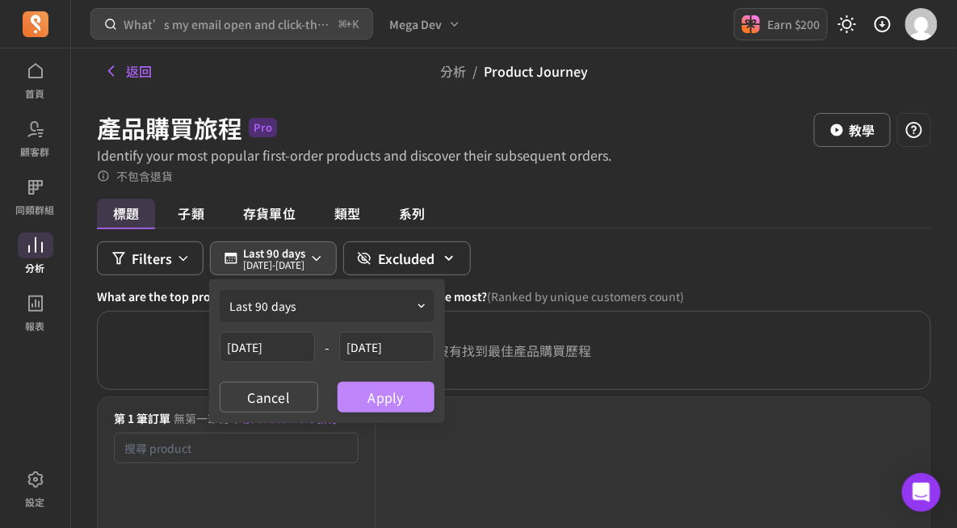
click at [406, 404] on button "Apply" at bounding box center [385, 397] width 97 height 31
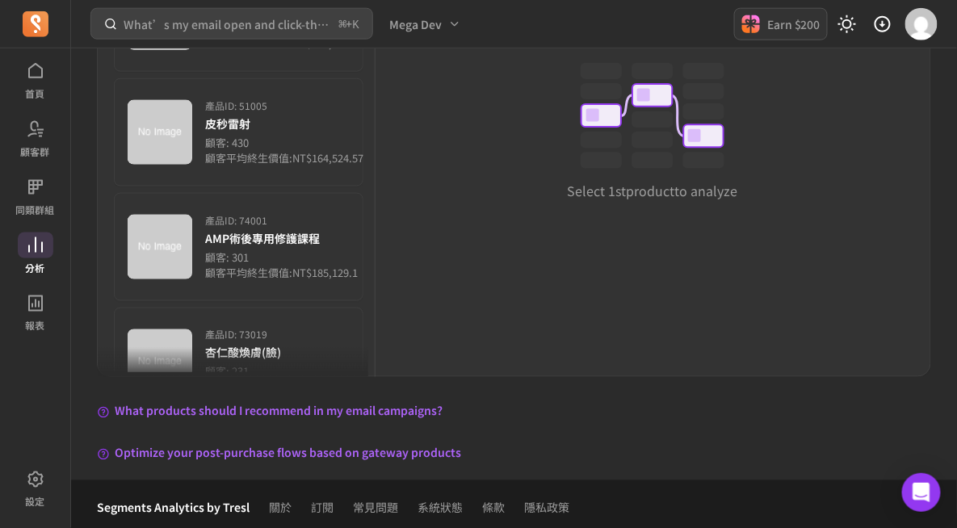
scroll to position [518, 0]
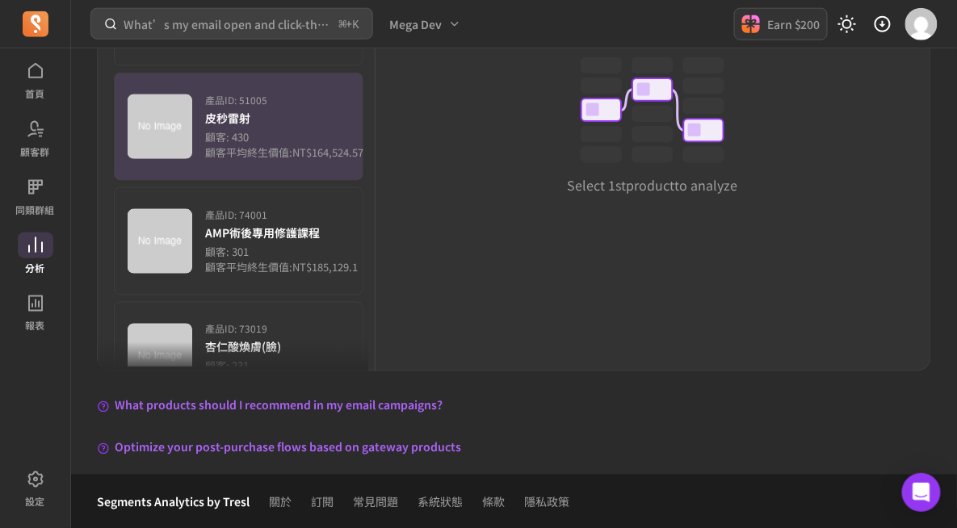
click at [316, 164] on button "產品 ID: 51005 皮秒雷射 顧客: 430 顧客平均終生價值:NT$164,524.57" at bounding box center [238, 127] width 249 height 108
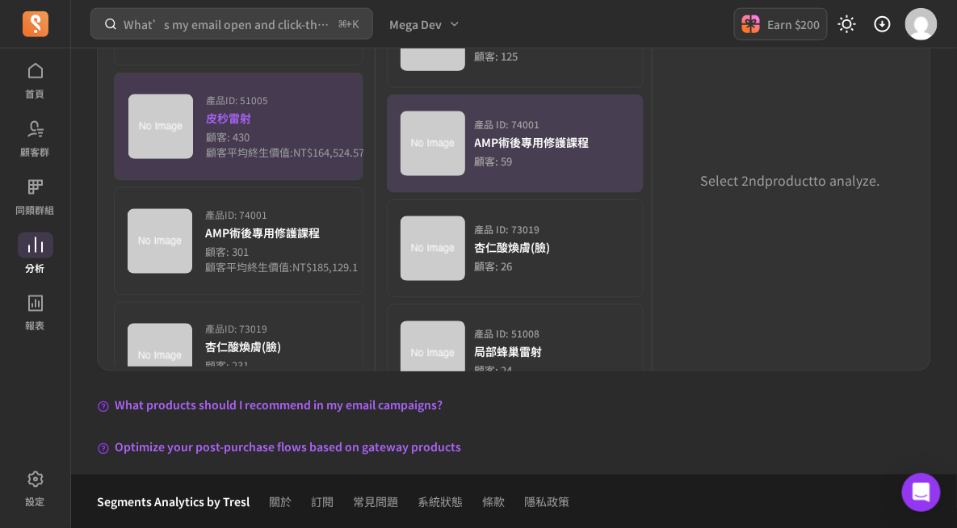
scroll to position [471, 0]
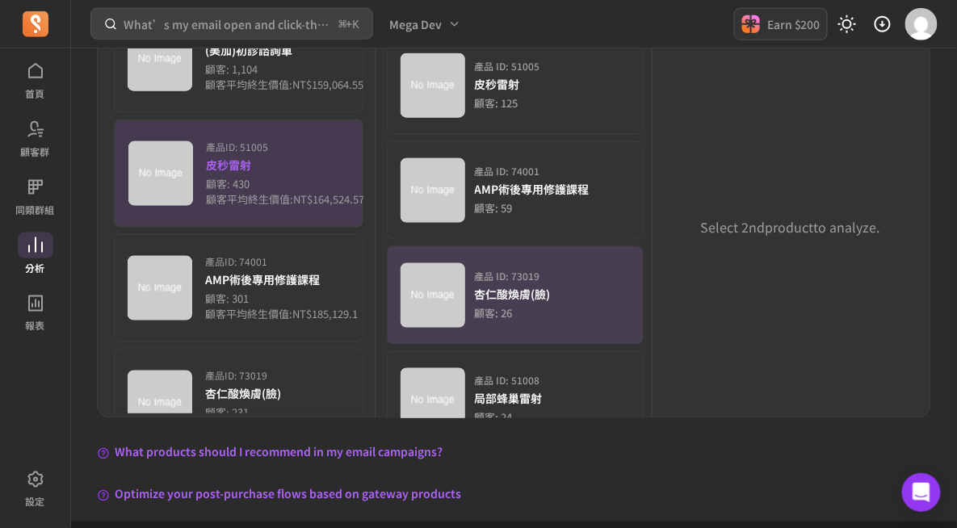
click at [576, 287] on div "產品 ID: 73019 杏仁酸煥膚(臉) 顧客: 26" at bounding box center [553, 296] width 156 height 52
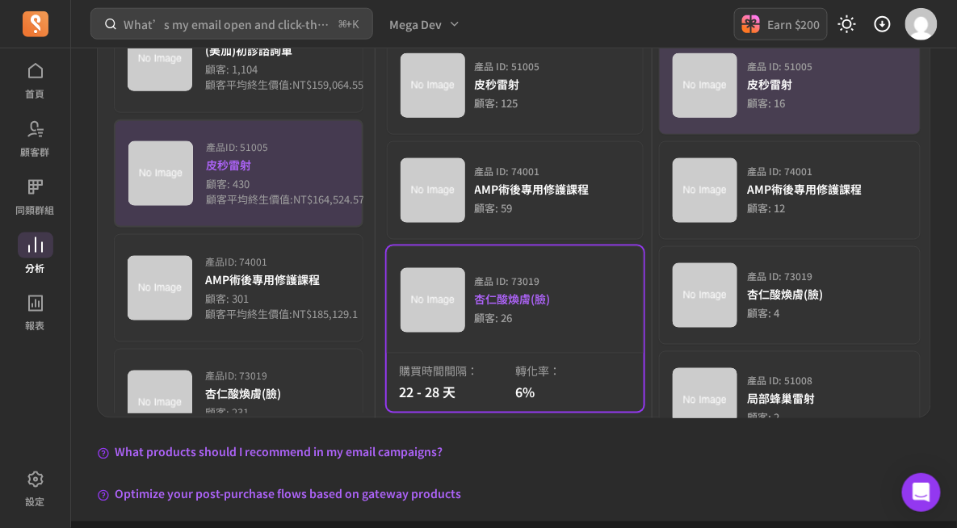
click at [815, 112] on div "產品 ID: 51005 皮秒雷射 顧客: 16" at bounding box center [789, 85] width 234 height 65
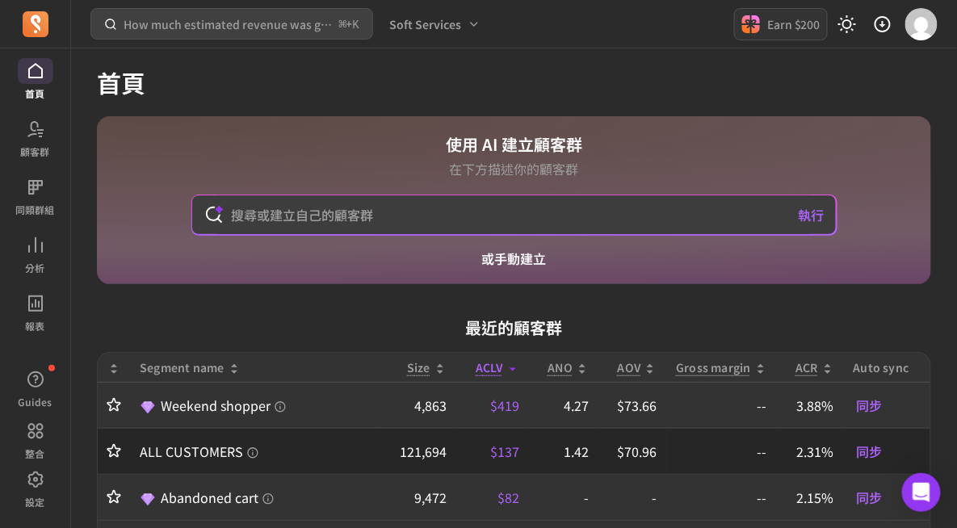
click at [31, 253] on icon at bounding box center [35, 245] width 19 height 19
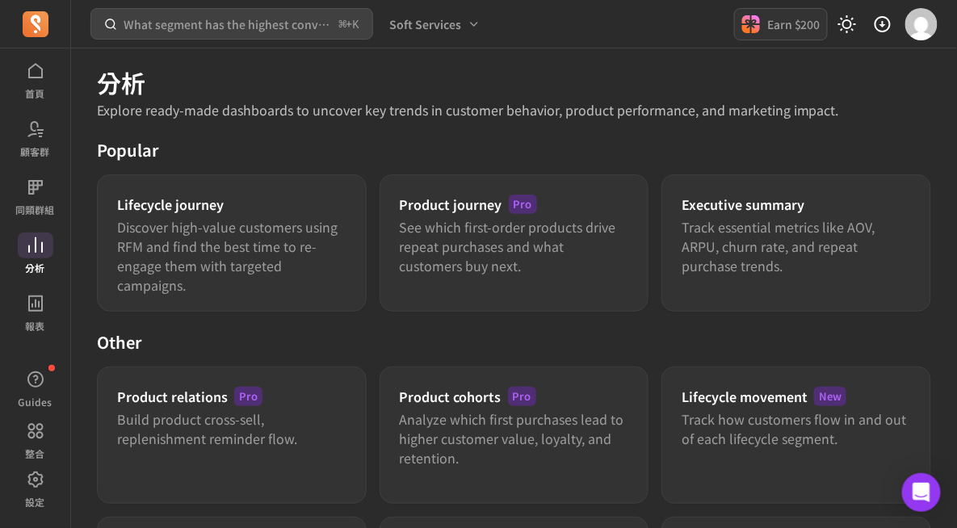
click at [761, 415] on p "Track how customers flow in and out of each lifecycle segment." at bounding box center [795, 428] width 229 height 39
